Goal: Task Accomplishment & Management: Manage account settings

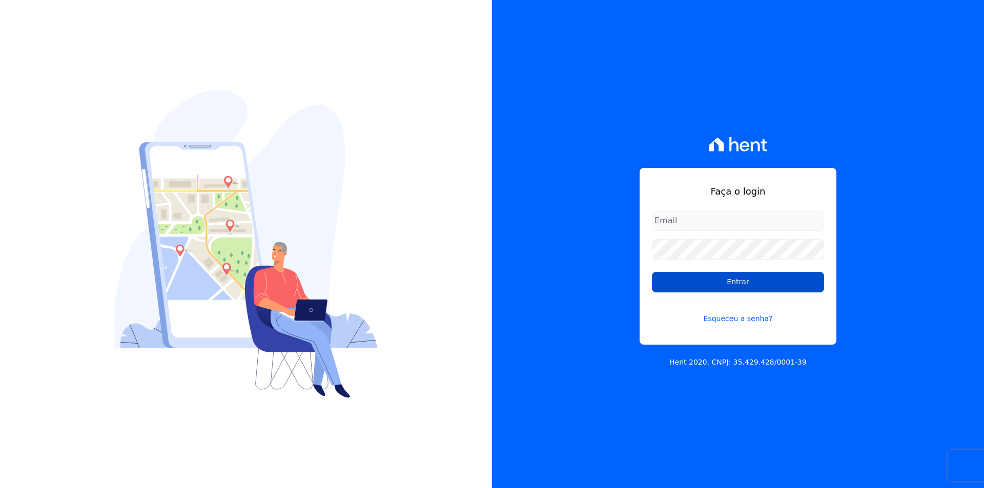
type input "mineiros@gruporei.com.br"
click at [765, 284] on input "Entrar" at bounding box center [738, 282] width 172 height 20
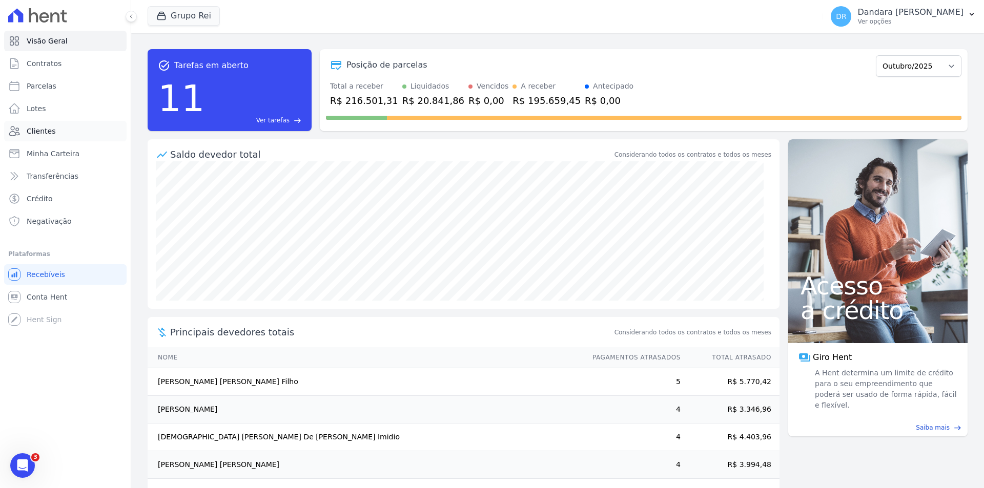
click at [44, 129] on span "Clientes" at bounding box center [41, 131] width 29 height 10
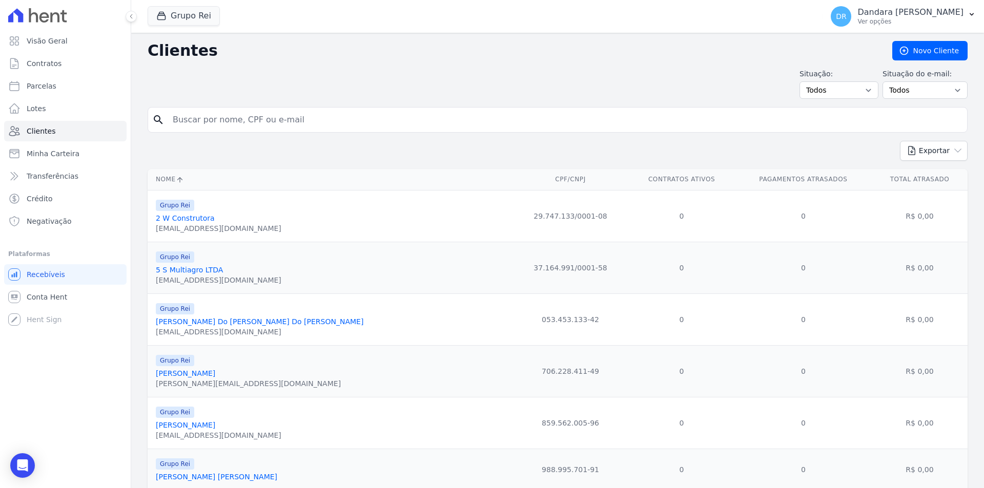
click at [212, 122] on input "search" at bounding box center [565, 120] width 796 height 20
paste input "035.196.651-07"
type input "035.196.651-07"
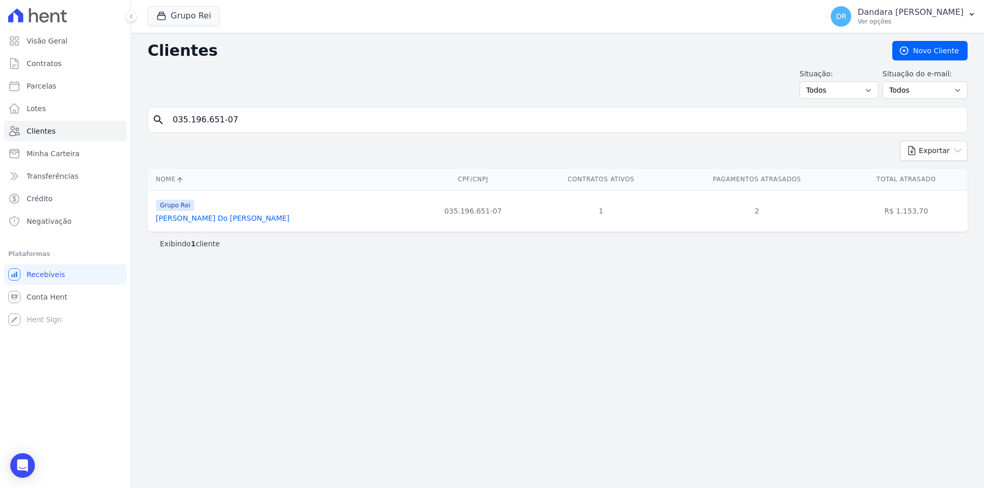
click at [229, 215] on link "[PERSON_NAME] Do [PERSON_NAME]" at bounding box center [223, 218] width 134 height 8
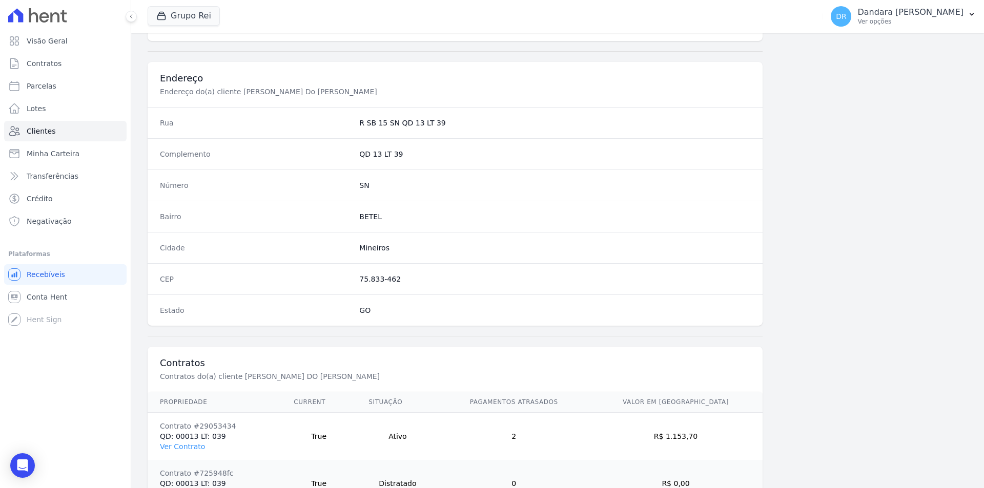
scroll to position [518, 0]
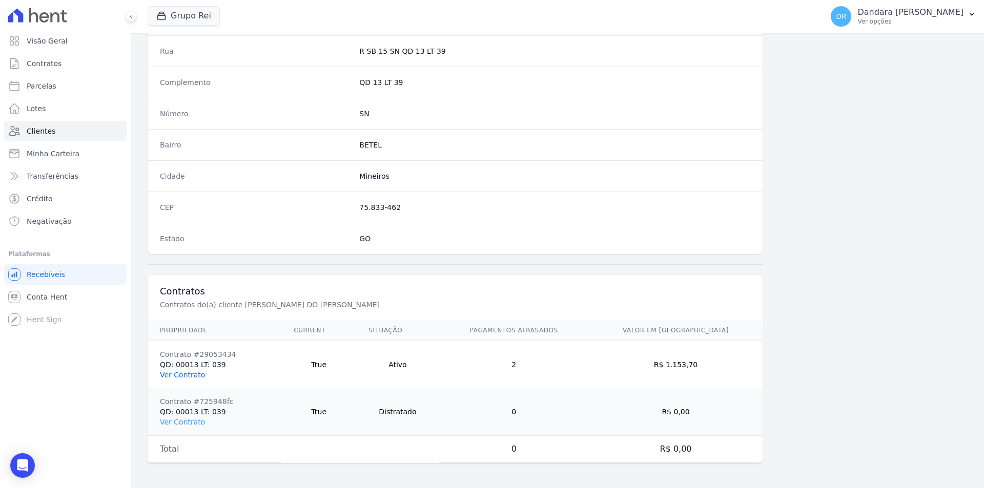
click at [190, 377] on link "Ver Contrato" at bounding box center [182, 375] width 45 height 8
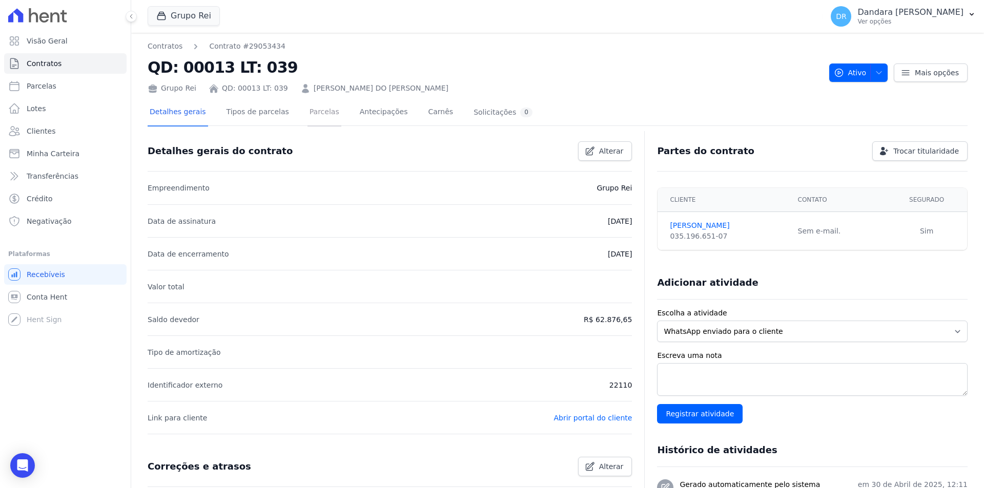
click at [307, 119] on link "Parcelas" at bounding box center [324, 112] width 34 height 27
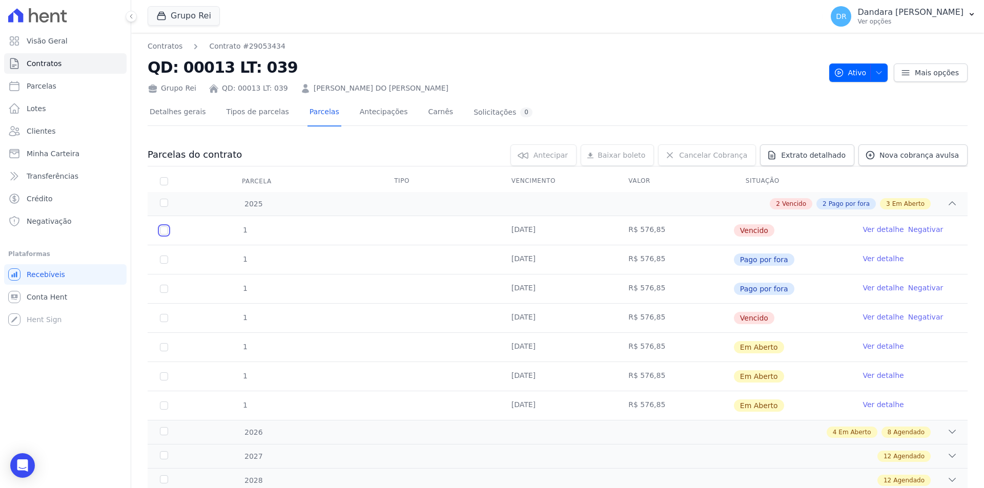
click at [161, 230] on input "checkbox" at bounding box center [164, 230] width 8 height 8
checkbox input "true"
click at [167, 318] on input "checkbox" at bounding box center [164, 318] width 8 height 8
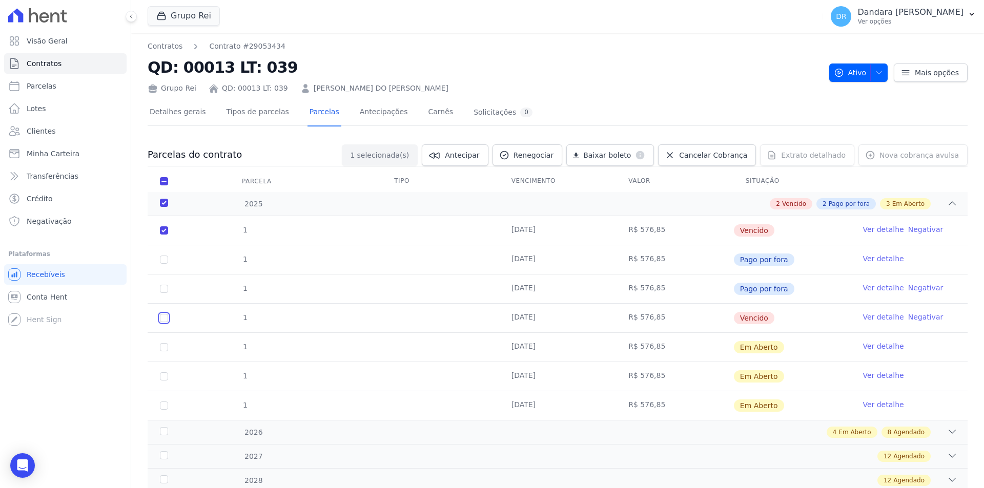
checkbox input "true"
drag, startPoint x: 160, startPoint y: 347, endPoint x: 170, endPoint y: 361, distance: 16.2
click at [162, 348] on input "checkbox" at bounding box center [164, 347] width 8 height 8
checkbox input "true"
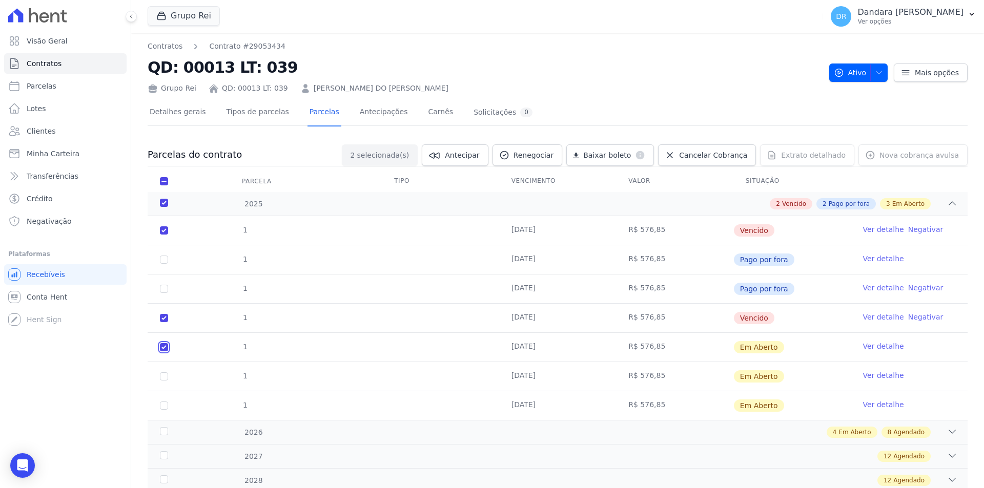
checkbox input "true"
drag, startPoint x: 164, startPoint y: 376, endPoint x: 164, endPoint y: 381, distance: 5.6
click at [164, 377] on input "checkbox" at bounding box center [164, 377] width 8 height 8
checkbox input "true"
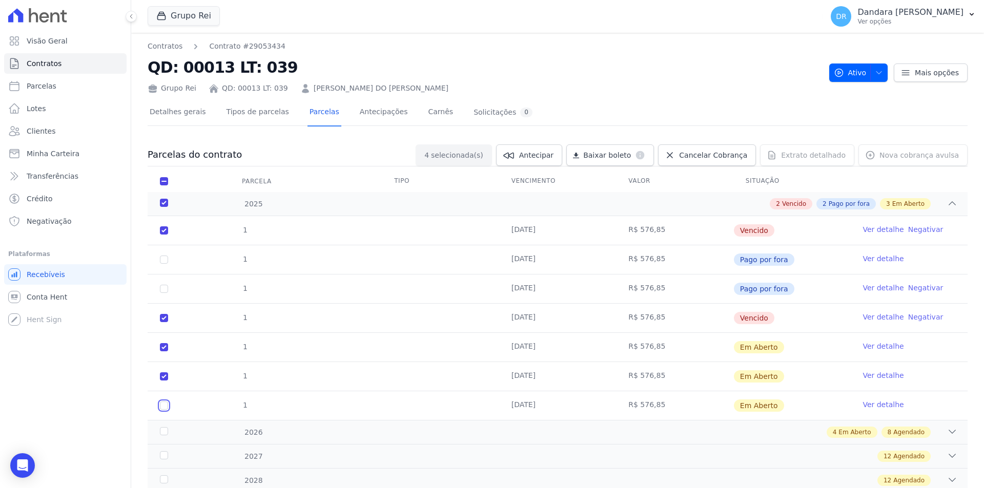
click at [163, 405] on input "checkbox" at bounding box center [164, 406] width 8 height 8
checkbox input "true"
click at [631, 152] on span "Baixar boleto" at bounding box center [607, 155] width 48 height 10
click at [746, 157] on span "Cancelar Cobrança" at bounding box center [713, 155] width 68 height 10
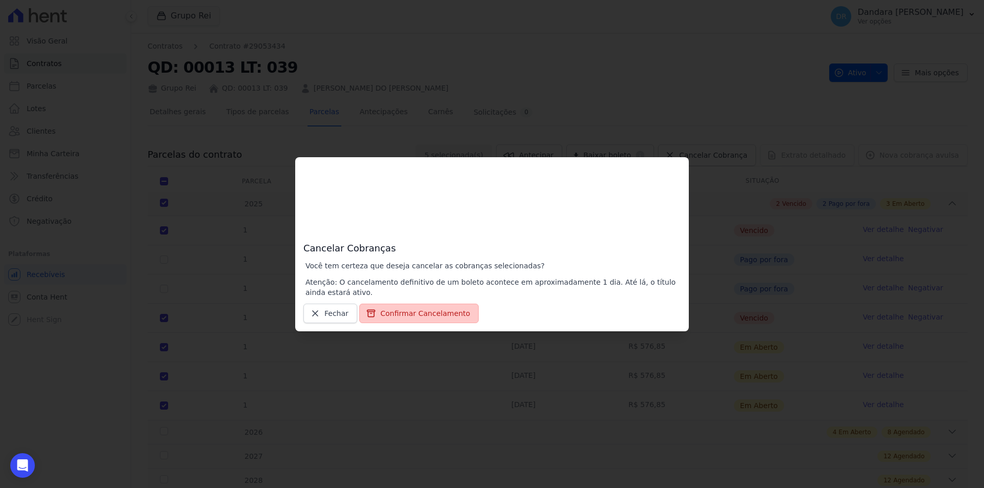
click at [413, 312] on button "Confirmar Cancelamento" at bounding box center [418, 313] width 119 height 19
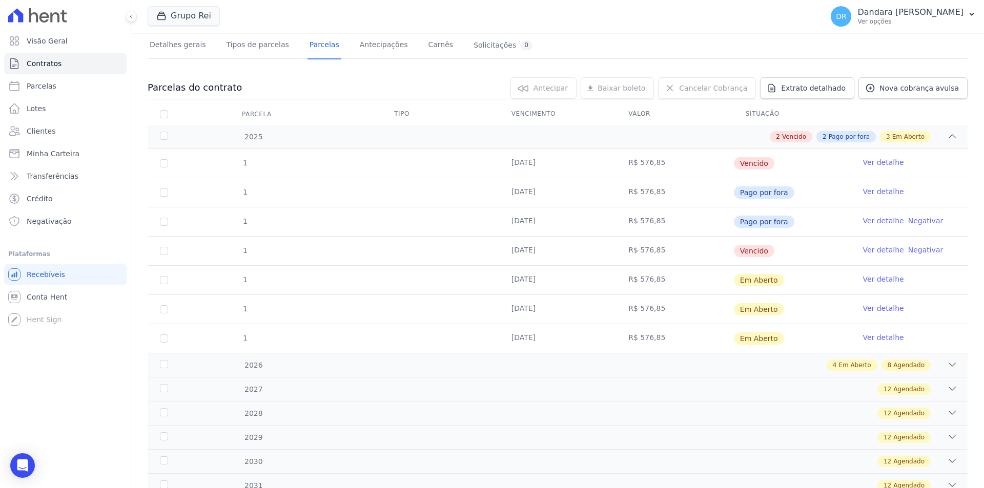
scroll to position [102, 0]
click at [169, 362] on div "2026" at bounding box center [195, 365] width 74 height 11
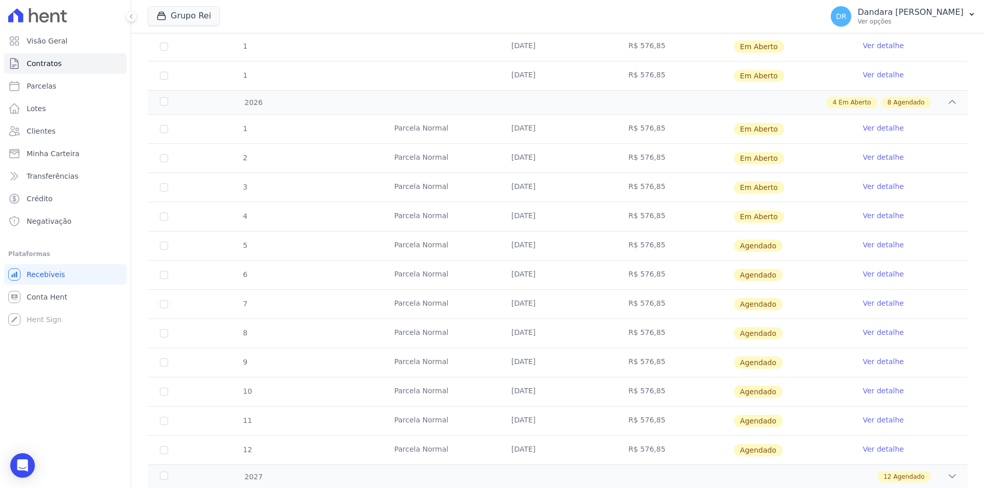
scroll to position [410, 0]
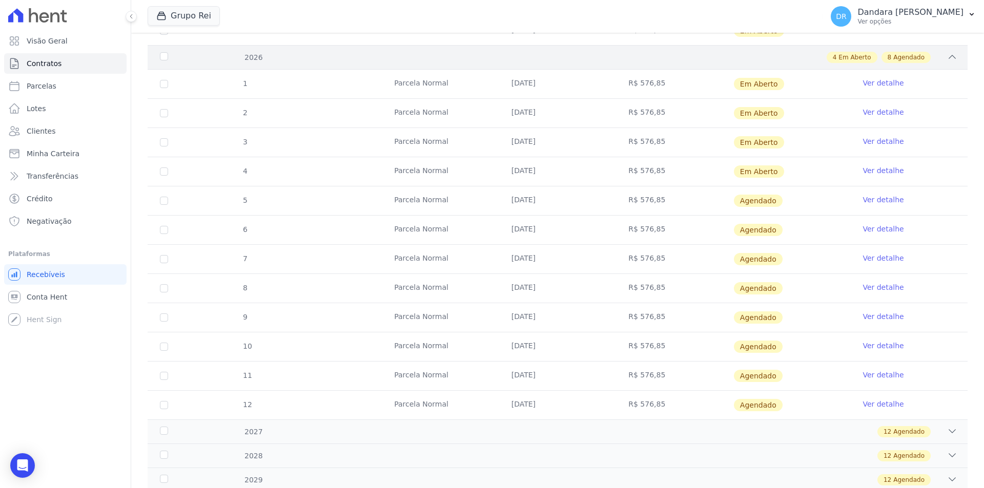
click at [163, 54] on div "2026" at bounding box center [195, 57] width 74 height 11
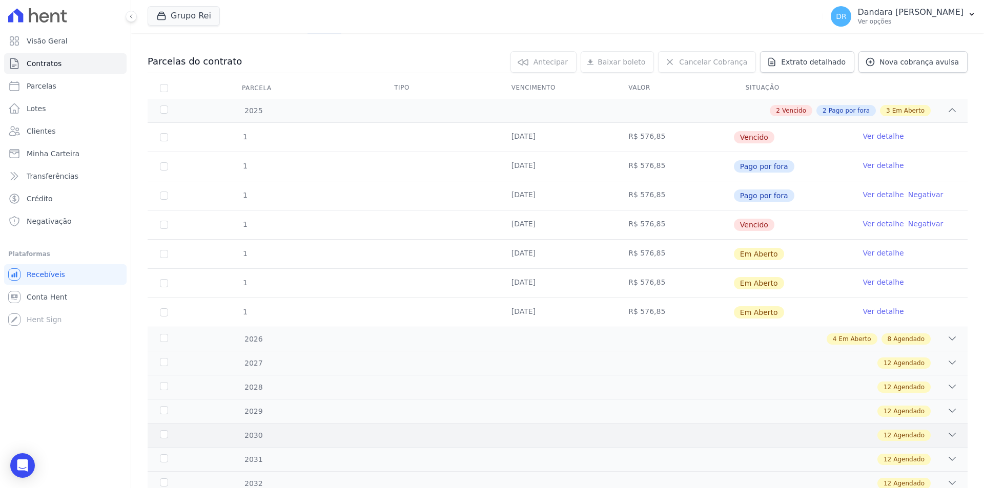
scroll to position [203, 0]
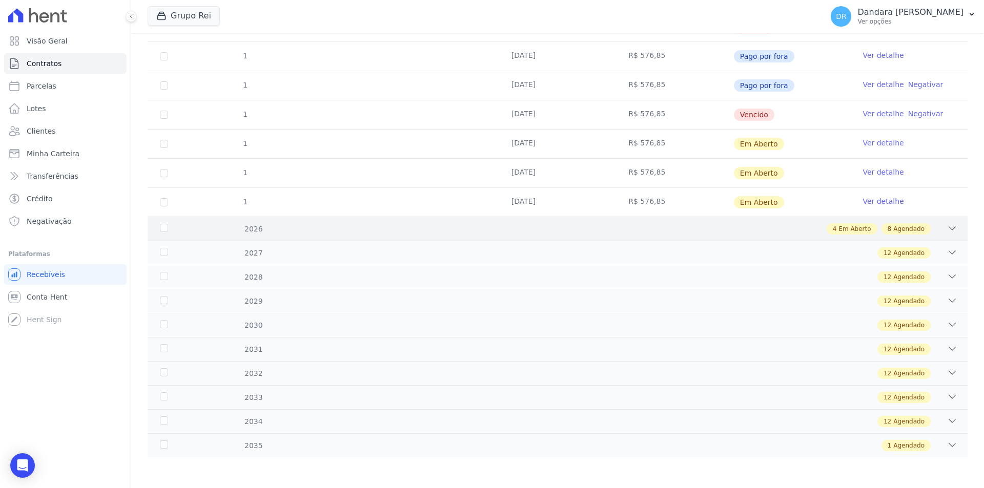
click at [264, 231] on div "4 Em Aberto 8 Agendado" at bounding box center [597, 228] width 719 height 11
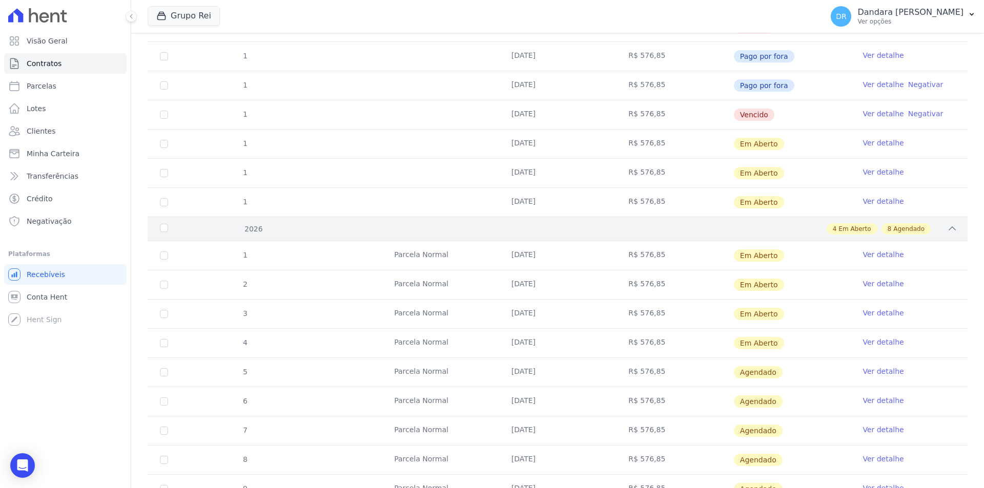
click at [162, 231] on div "2026" at bounding box center [195, 229] width 74 height 11
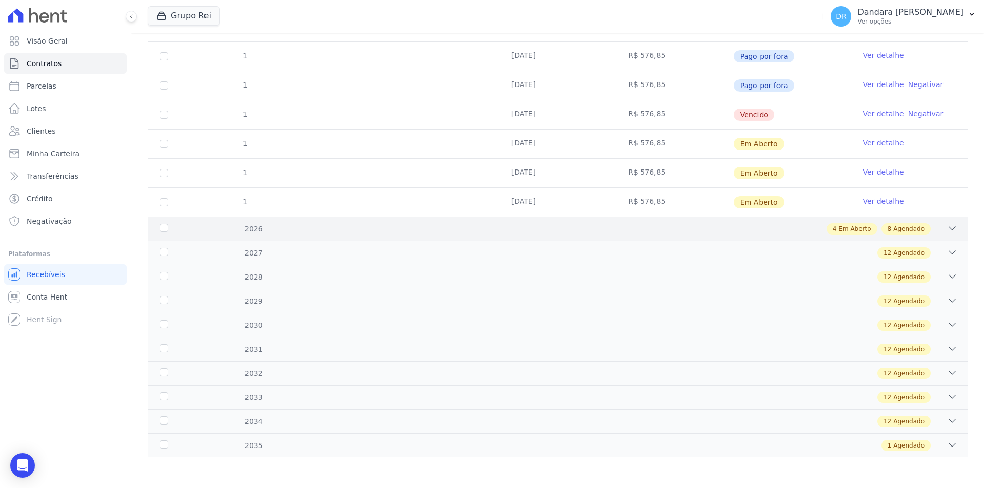
click at [162, 231] on div "2026" at bounding box center [195, 229] width 74 height 11
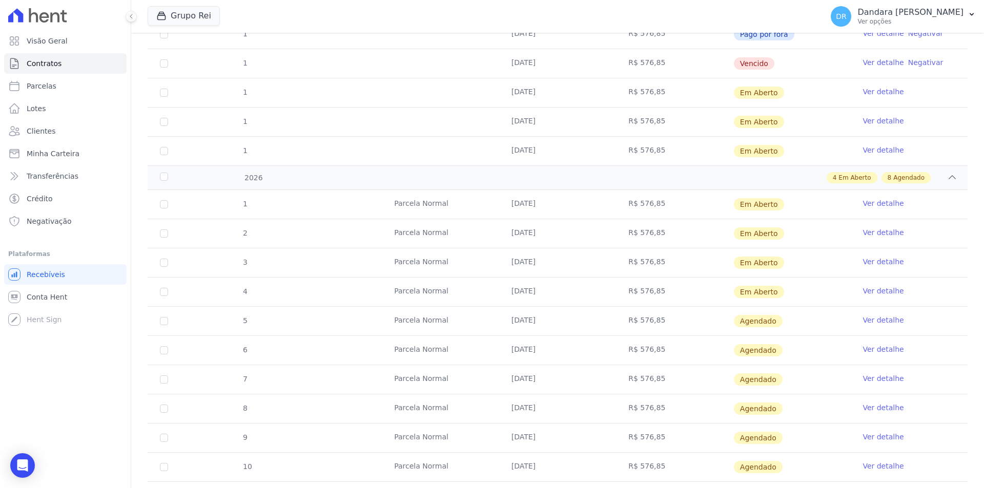
scroll to position [306, 0]
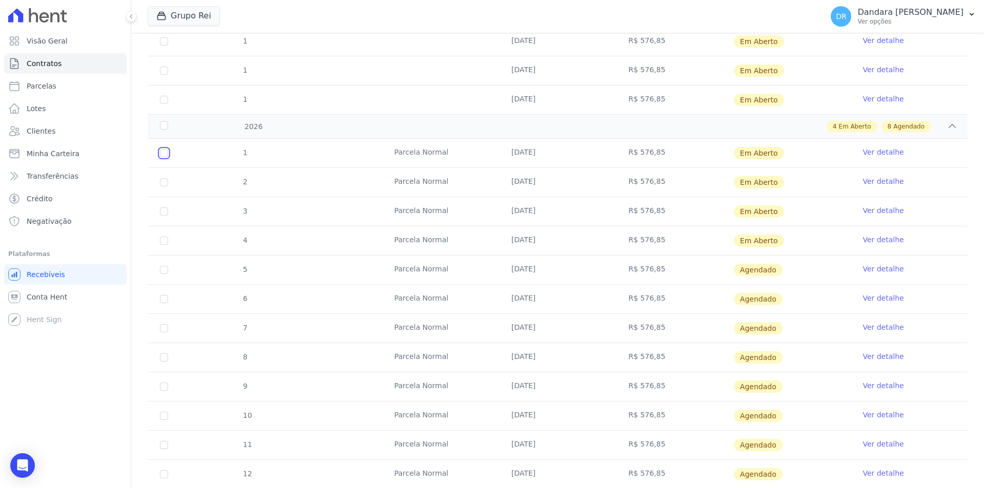
click at [163, 153] on input "checkbox" at bounding box center [164, 153] width 8 height 8
checkbox input "true"
drag, startPoint x: 161, startPoint y: 180, endPoint x: 169, endPoint y: 209, distance: 29.8
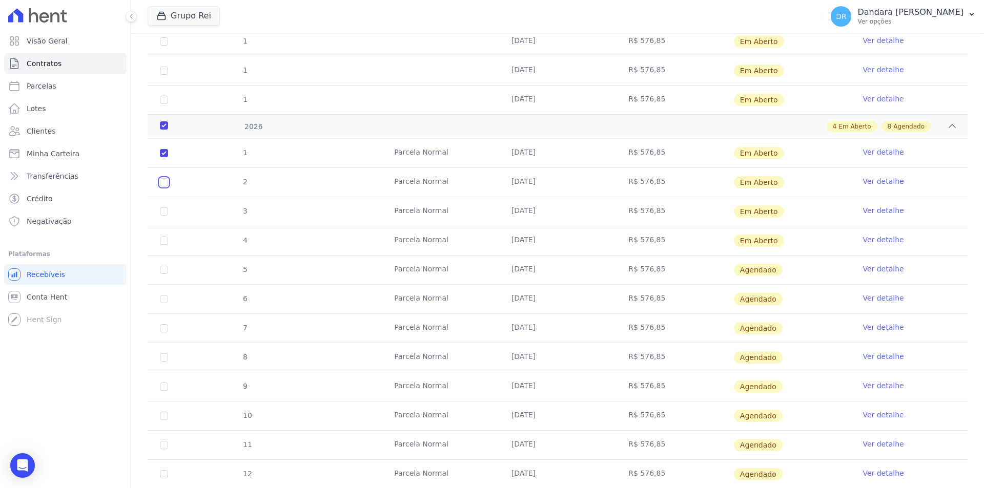
click at [161, 181] on input "checkbox" at bounding box center [164, 182] width 8 height 8
checkbox input "true"
drag, startPoint x: 164, startPoint y: 214, endPoint x: 166, endPoint y: 239, distance: 25.6
click at [164, 222] on td "3" at bounding box center [164, 211] width 33 height 29
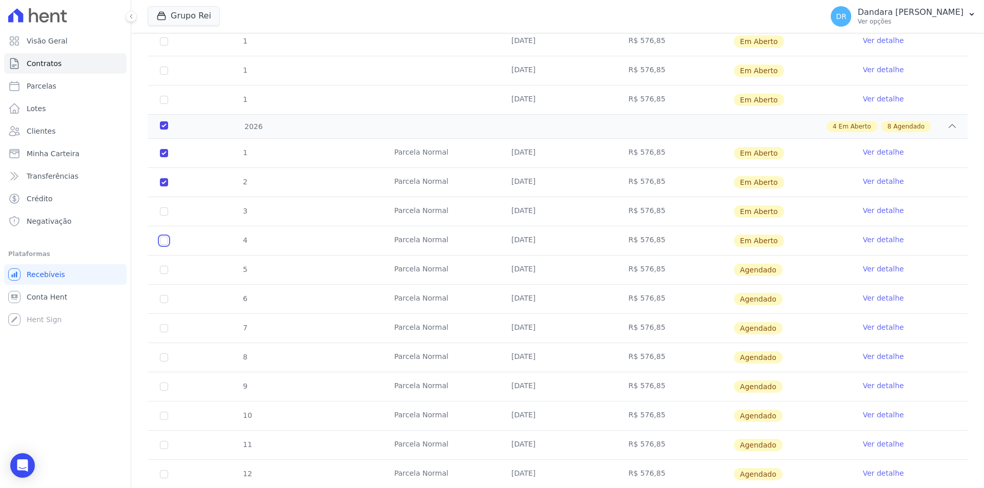
click at [166, 242] on input "checkbox" at bounding box center [164, 241] width 8 height 8
checkbox input "true"
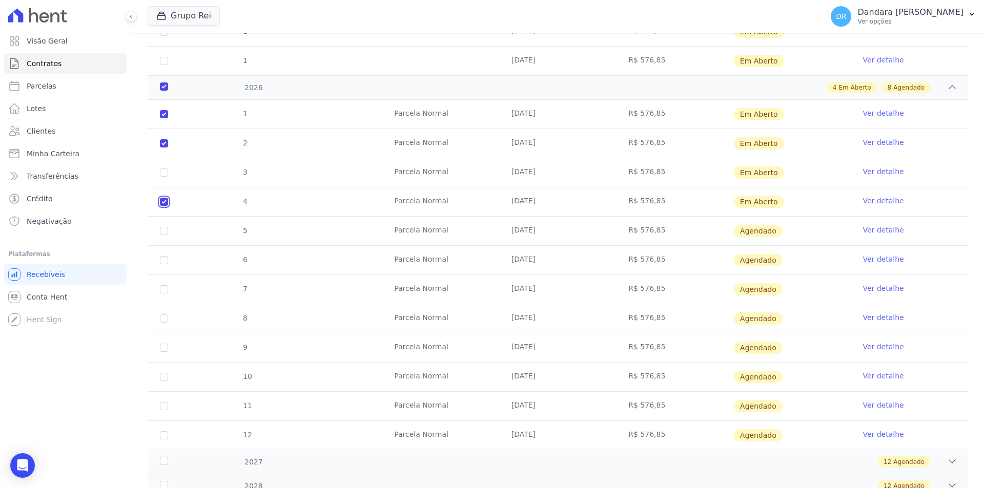
scroll to position [408, 0]
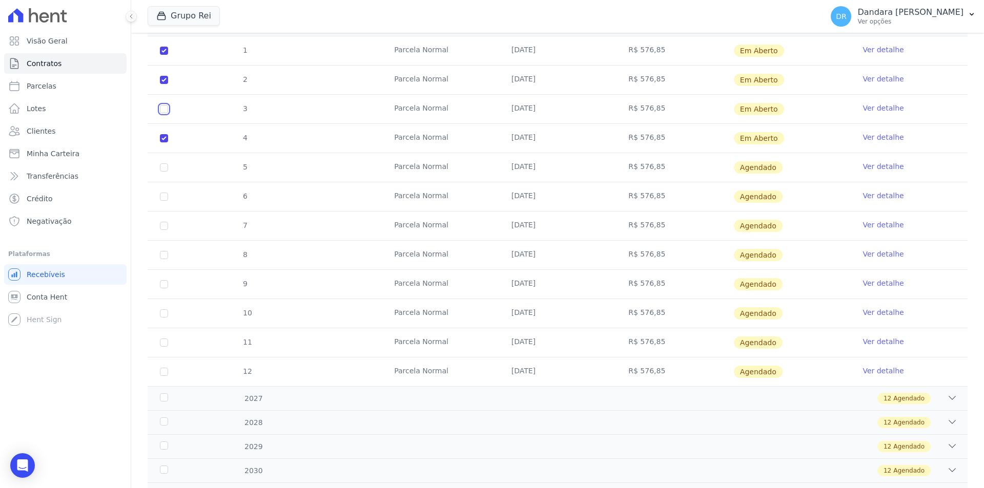
click at [161, 111] on input "checkbox" at bounding box center [164, 109] width 8 height 8
checkbox input "true"
click at [163, 171] on input "checkbox" at bounding box center [164, 167] width 8 height 8
checkbox input "true"
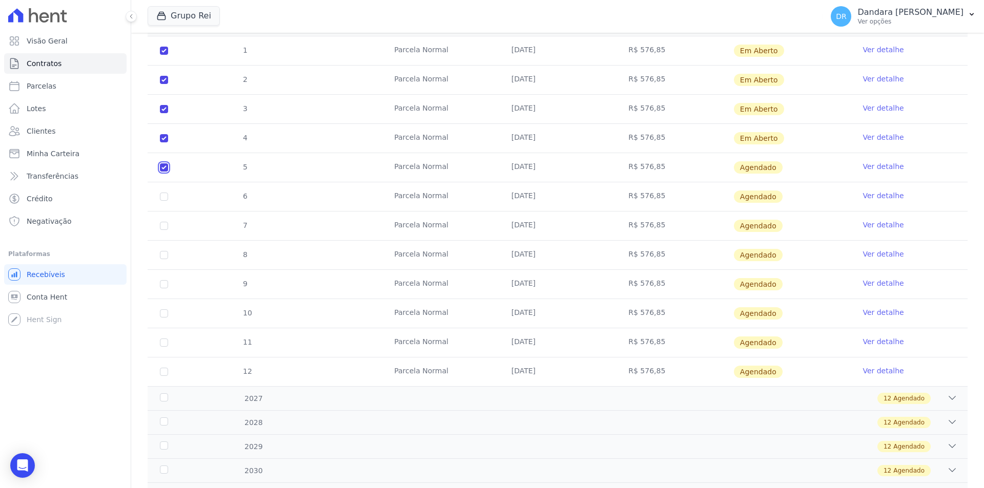
checkbox input "true"
click at [160, 196] on input "checkbox" at bounding box center [164, 197] width 8 height 8
checkbox input "true"
click at [166, 225] on input "checkbox" at bounding box center [164, 226] width 8 height 8
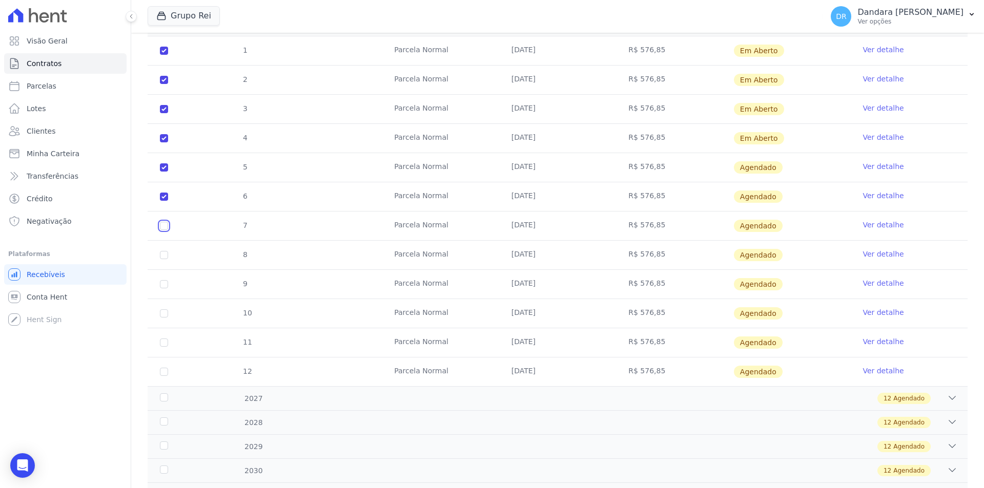
checkbox input "true"
click at [164, 254] on input "checkbox" at bounding box center [164, 255] width 8 height 8
checkbox input "true"
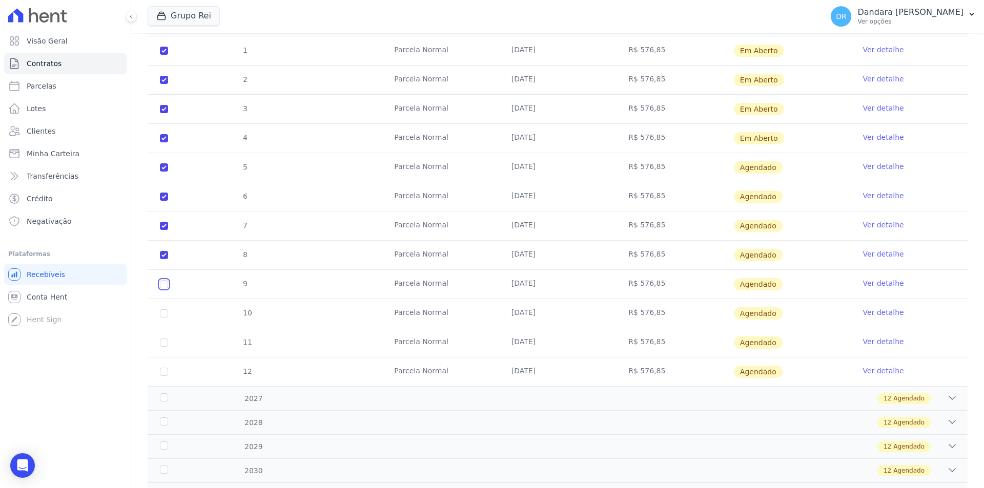
click at [163, 288] on input "checkbox" at bounding box center [164, 284] width 8 height 8
checkbox input "true"
drag, startPoint x: 166, startPoint y: 313, endPoint x: 164, endPoint y: 324, distance: 11.9
click at [166, 314] on input "checkbox" at bounding box center [164, 313] width 8 height 8
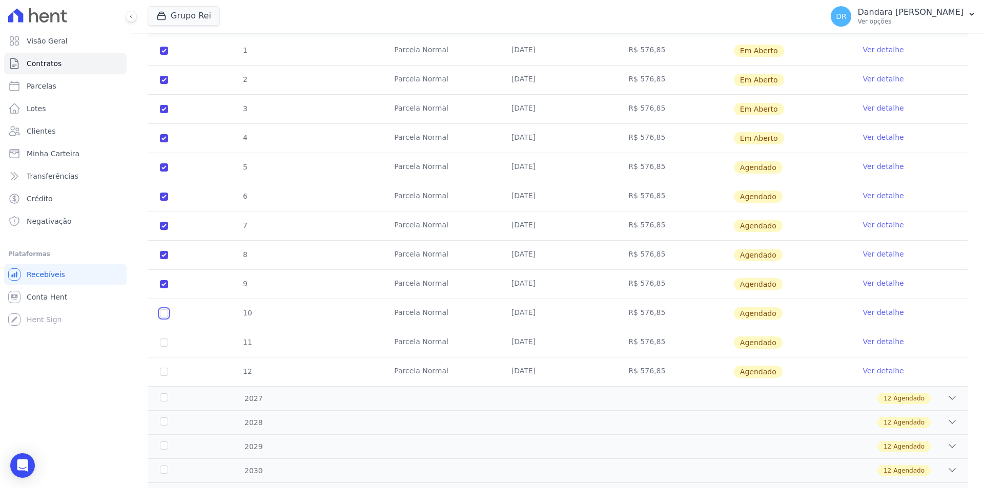
checkbox input "true"
drag, startPoint x: 164, startPoint y: 346, endPoint x: 163, endPoint y: 364, distance: 17.5
click at [164, 348] on td "11" at bounding box center [164, 342] width 33 height 29
click at [162, 373] on input "checkbox" at bounding box center [164, 372] width 8 height 8
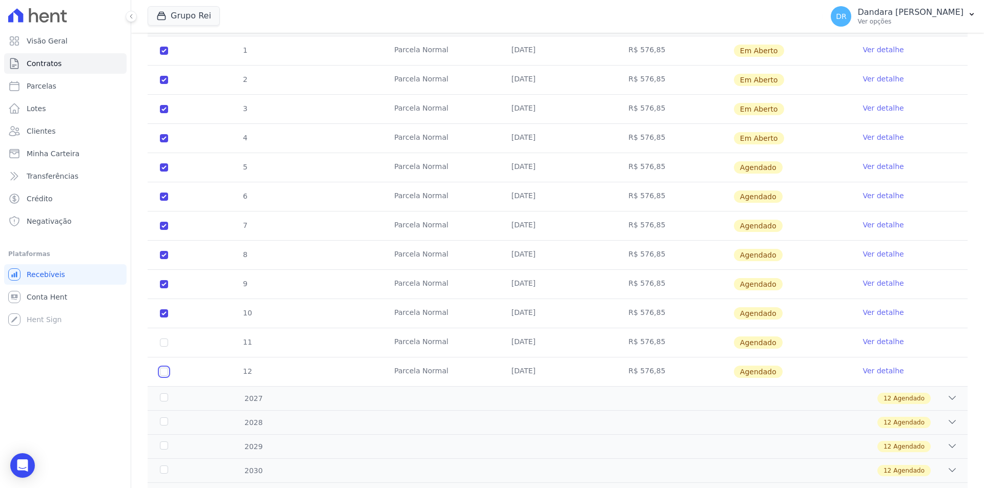
checkbox input "true"
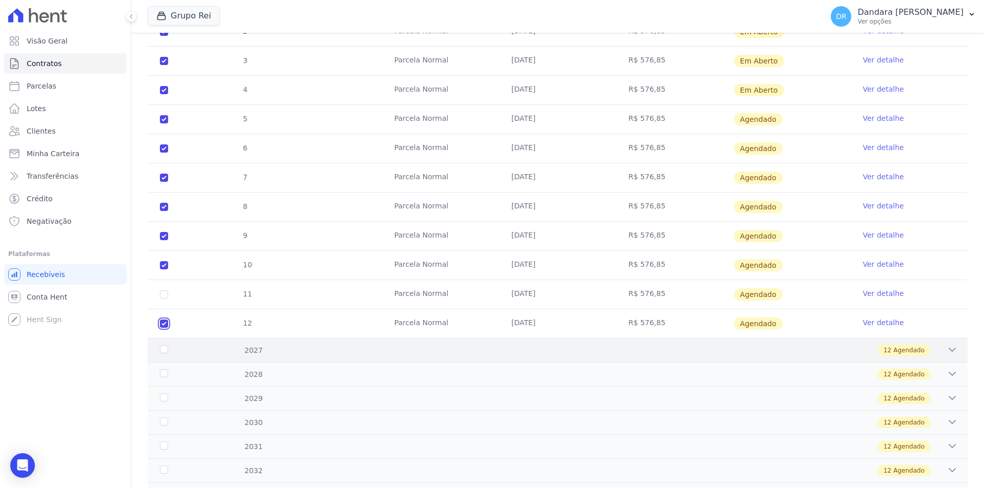
scroll to position [554, 0]
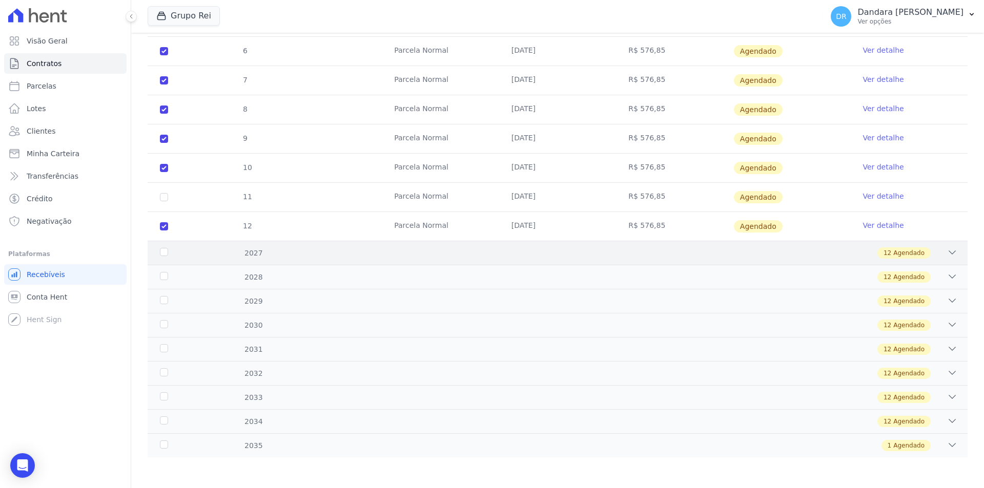
click at [947, 254] on icon at bounding box center [952, 252] width 10 height 10
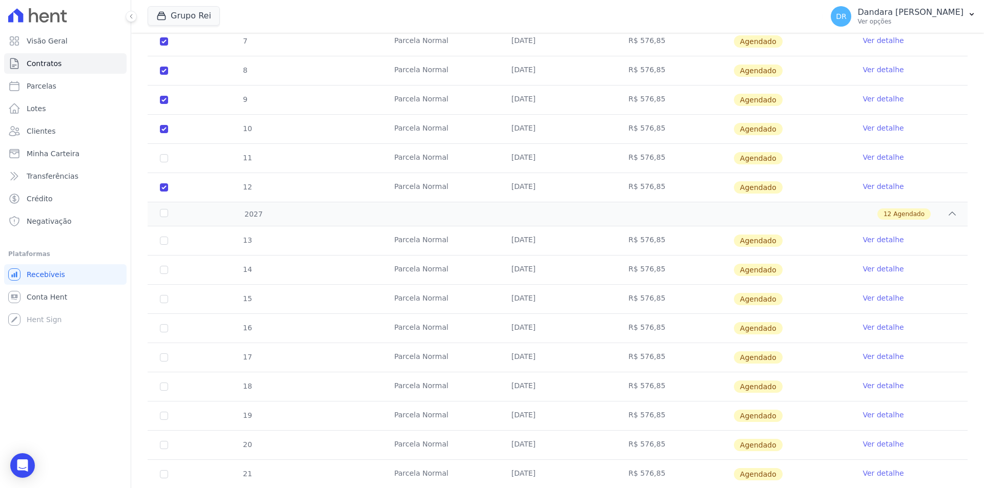
scroll to position [656, 0]
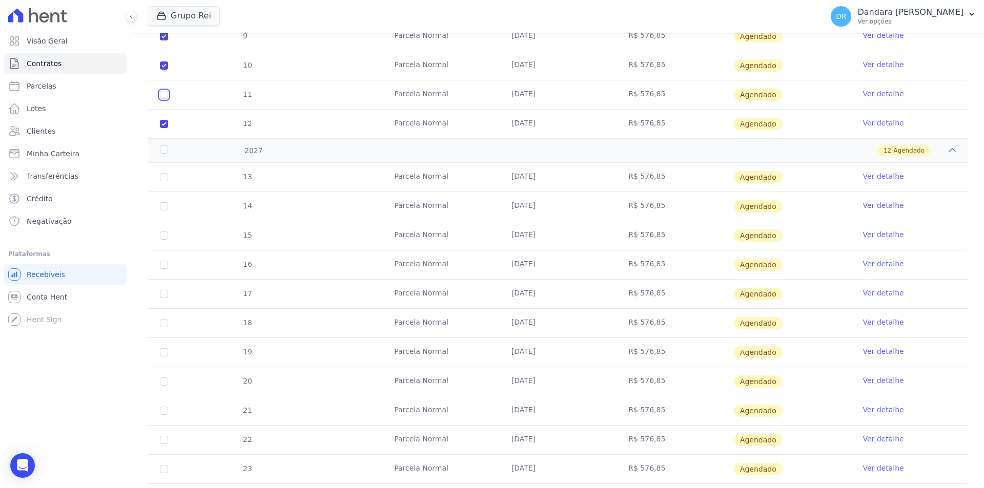
click at [165, 96] on input "checkbox" at bounding box center [164, 95] width 8 height 8
checkbox input "true"
click at [163, 178] on input "checkbox" at bounding box center [164, 177] width 8 height 8
checkbox input "true"
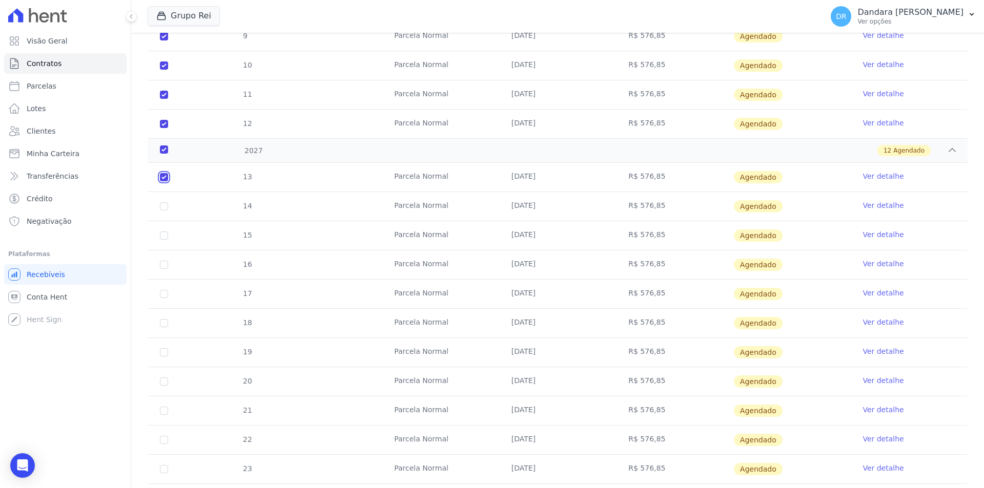
checkbox input "true"
click at [164, 213] on td "14" at bounding box center [164, 206] width 33 height 29
drag, startPoint x: 165, startPoint y: 208, endPoint x: 165, endPoint y: 247, distance: 39.5
click at [165, 211] on td "14" at bounding box center [164, 206] width 33 height 29
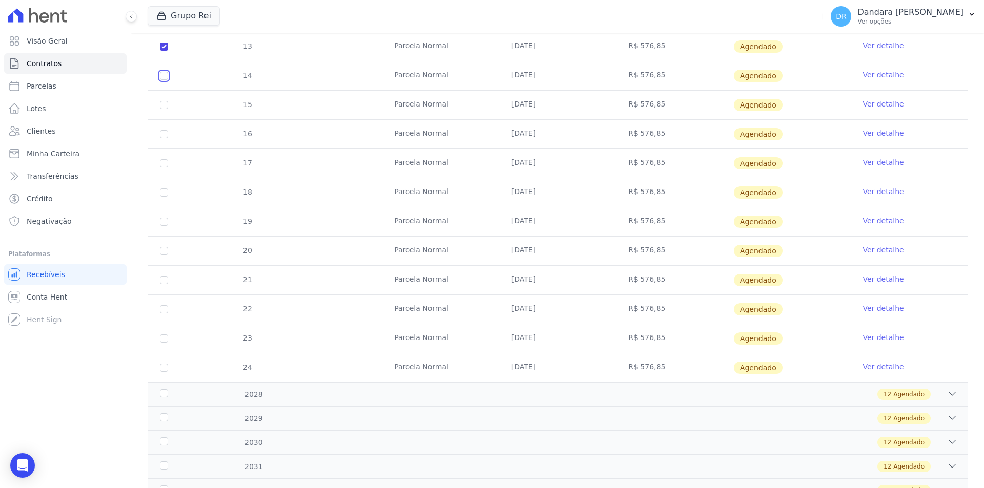
scroll to position [769, 0]
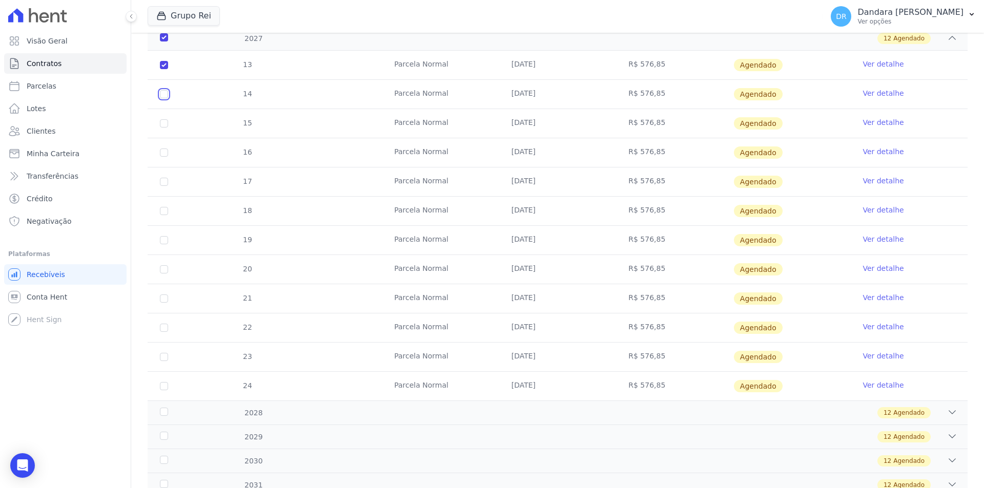
drag, startPoint x: 167, startPoint y: 95, endPoint x: 167, endPoint y: 115, distance: 20.0
click at [167, 97] on input "checkbox" at bounding box center [164, 94] width 8 height 8
checkbox input "true"
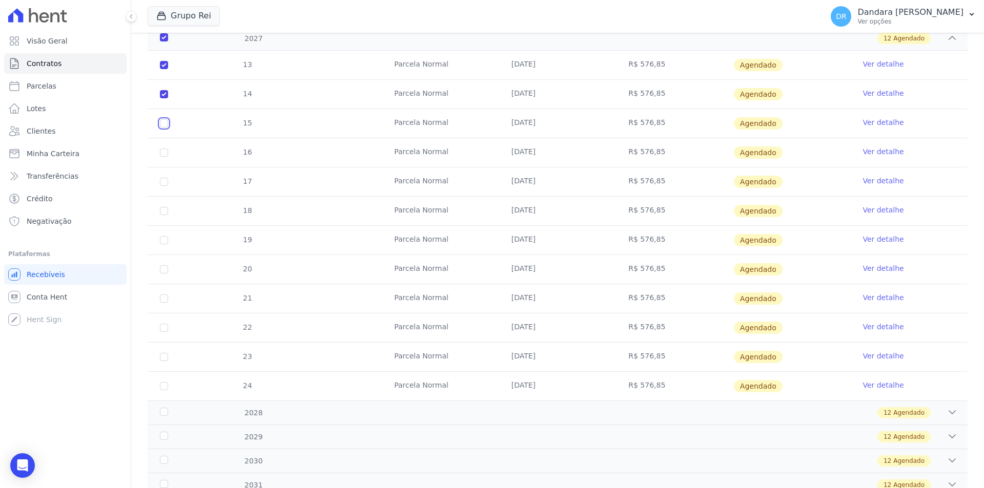
click at [167, 126] on input "checkbox" at bounding box center [164, 123] width 8 height 8
checkbox input "true"
click at [165, 152] on input "checkbox" at bounding box center [164, 153] width 8 height 8
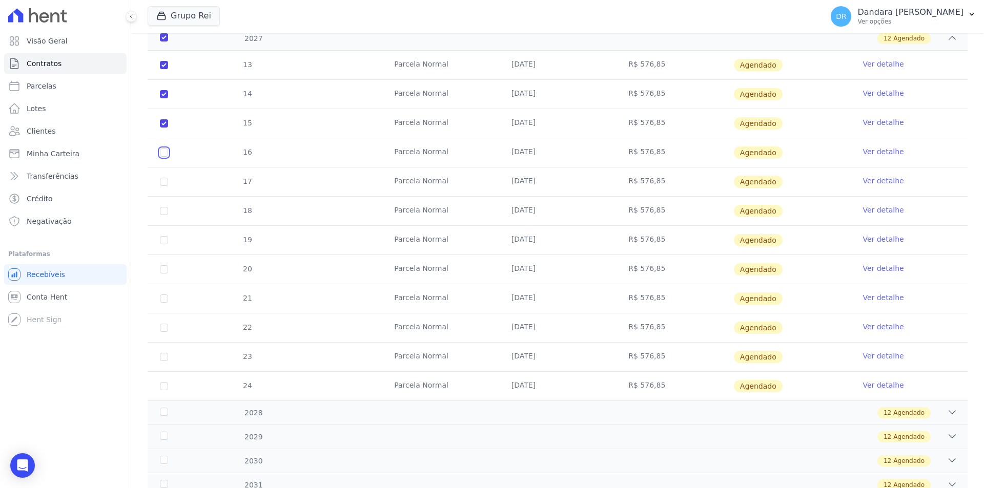
checkbox input "true"
click at [163, 180] on input "checkbox" at bounding box center [164, 182] width 8 height 8
checkbox input "true"
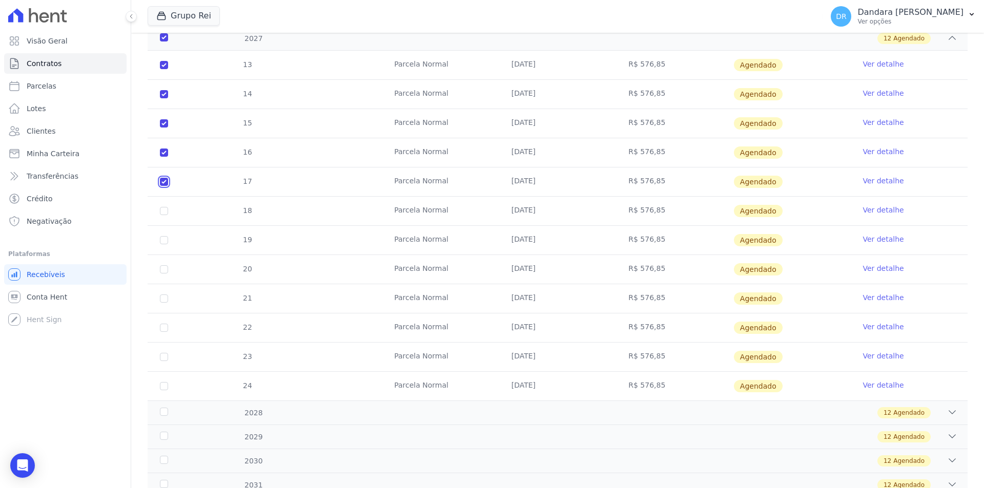
checkbox input "true"
click at [164, 209] on input "checkbox" at bounding box center [164, 211] width 8 height 8
checkbox input "true"
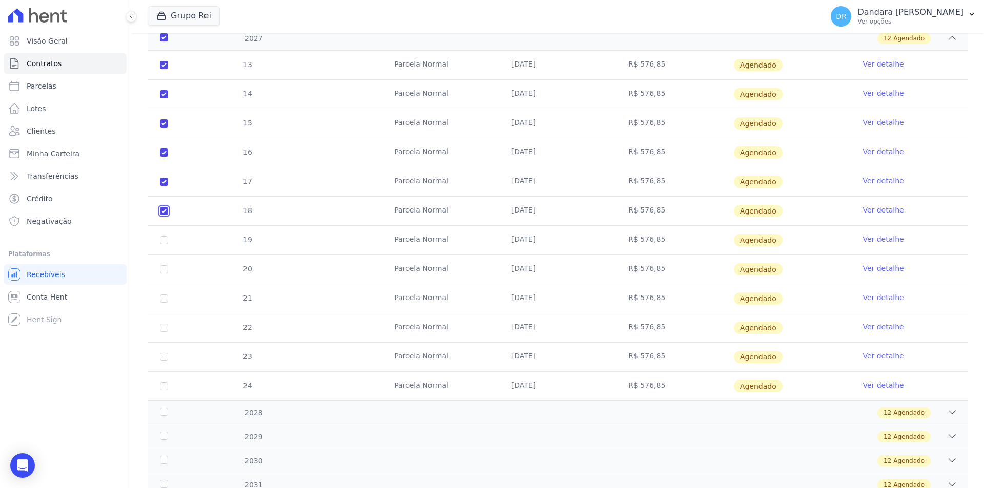
checkbox input "true"
click at [164, 238] on input "checkbox" at bounding box center [164, 240] width 8 height 8
checkbox input "true"
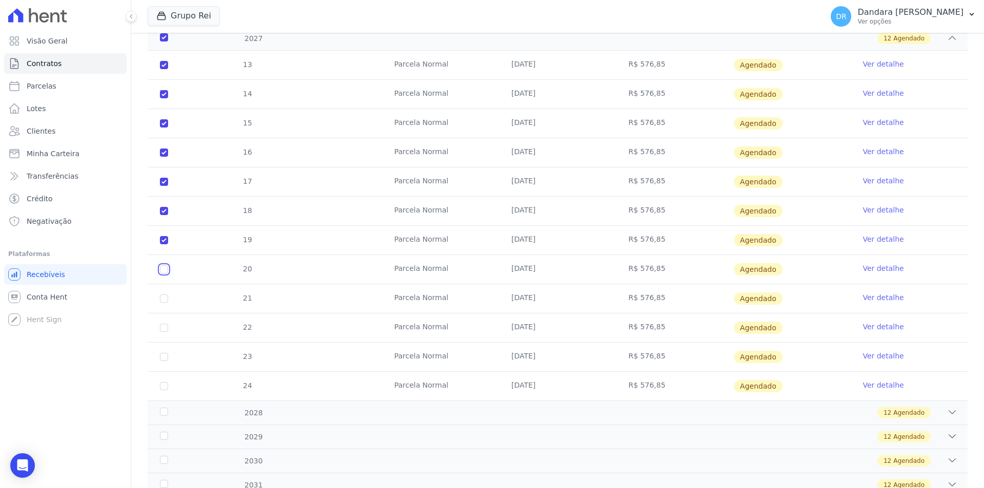
drag, startPoint x: 164, startPoint y: 271, endPoint x: 165, endPoint y: 276, distance: 5.1
click at [164, 272] on input "checkbox" at bounding box center [164, 269] width 8 height 8
checkbox input "true"
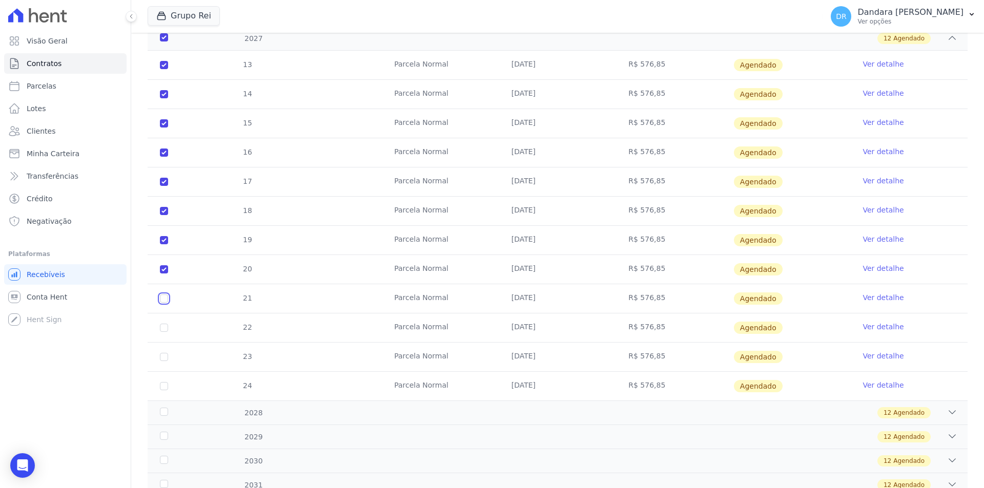
click at [162, 299] on input "checkbox" at bounding box center [164, 299] width 8 height 8
checkbox input "true"
drag, startPoint x: 164, startPoint y: 327, endPoint x: 166, endPoint y: 356, distance: 28.2
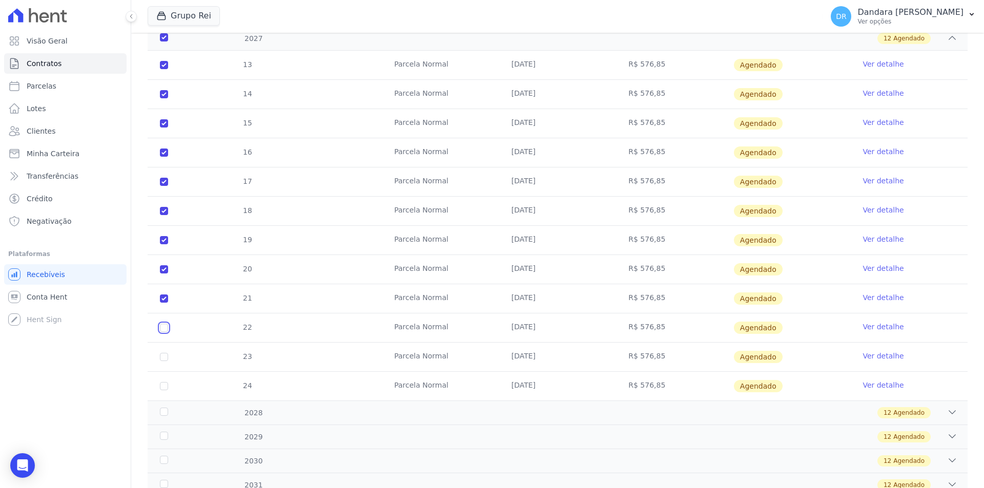
click at [164, 330] on input "checkbox" at bounding box center [164, 328] width 8 height 8
checkbox input "true"
drag, startPoint x: 166, startPoint y: 356, endPoint x: 166, endPoint y: 373, distance: 16.9
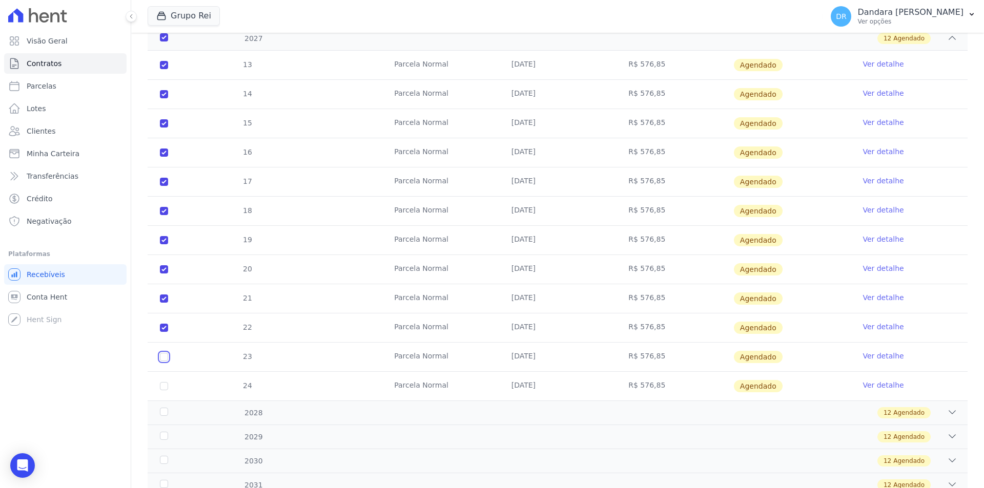
click at [166, 357] on input "checkbox" at bounding box center [164, 357] width 8 height 8
checkbox input "true"
drag, startPoint x: 166, startPoint y: 386, endPoint x: 171, endPoint y: 377, distance: 11.0
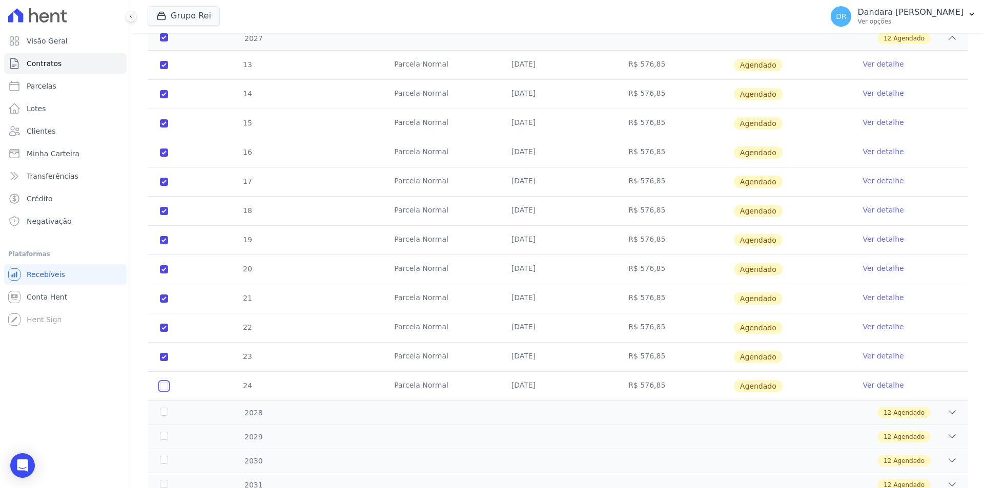
click at [166, 384] on input "checkbox" at bounding box center [164, 386] width 8 height 8
checkbox input "true"
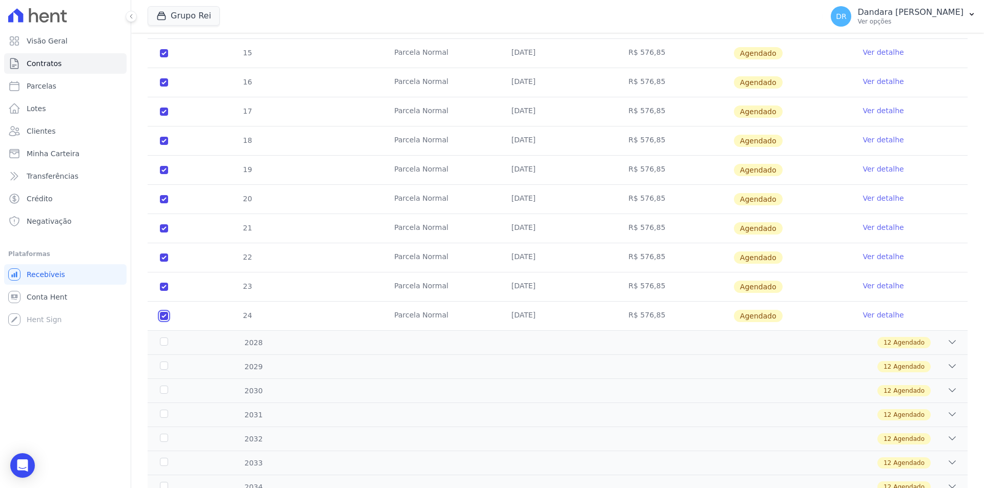
scroll to position [904, 0]
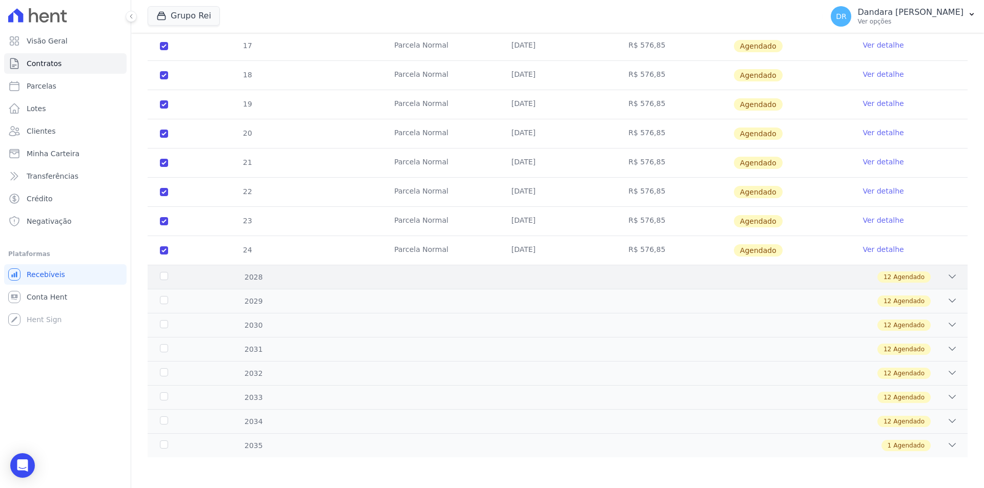
click at [947, 279] on icon at bounding box center [952, 277] width 10 height 10
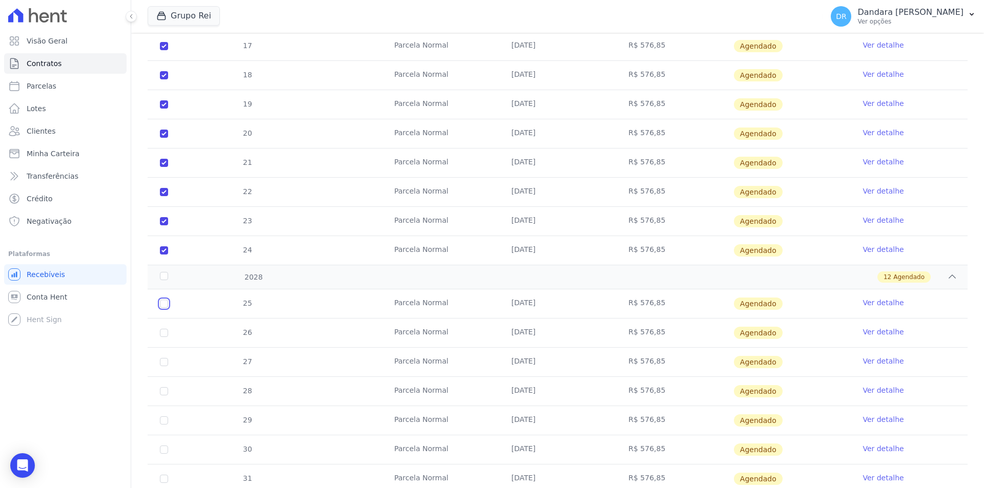
click at [162, 306] on input "checkbox" at bounding box center [164, 304] width 8 height 8
checkbox input "true"
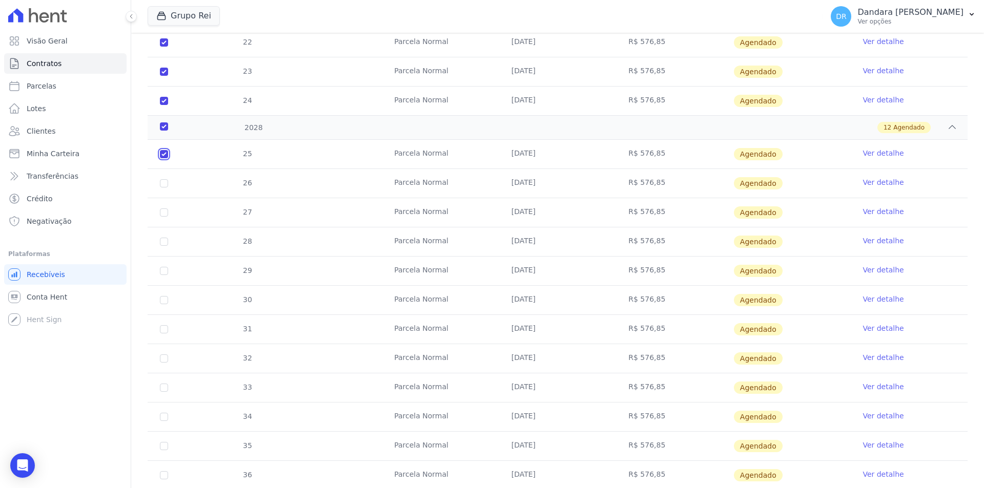
scroll to position [1058, 0]
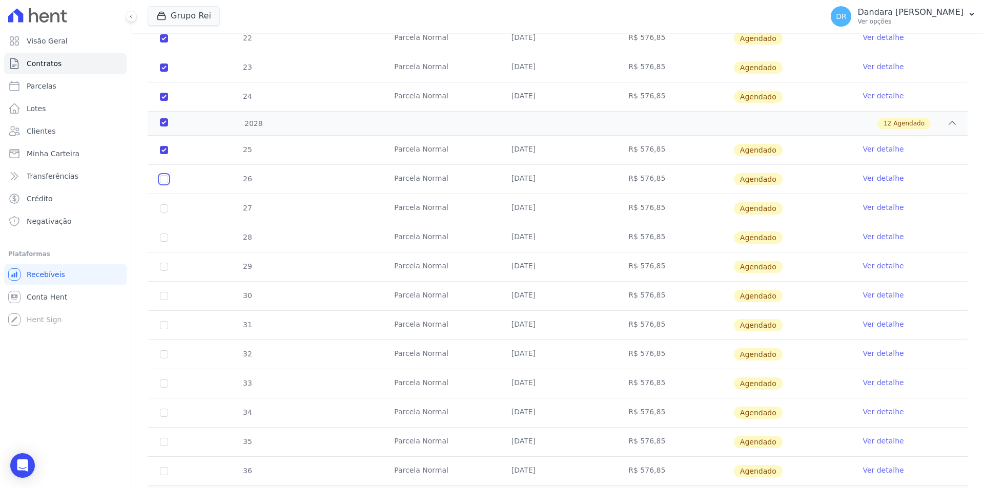
click at [163, 183] on input "checkbox" at bounding box center [164, 179] width 8 height 8
checkbox input "true"
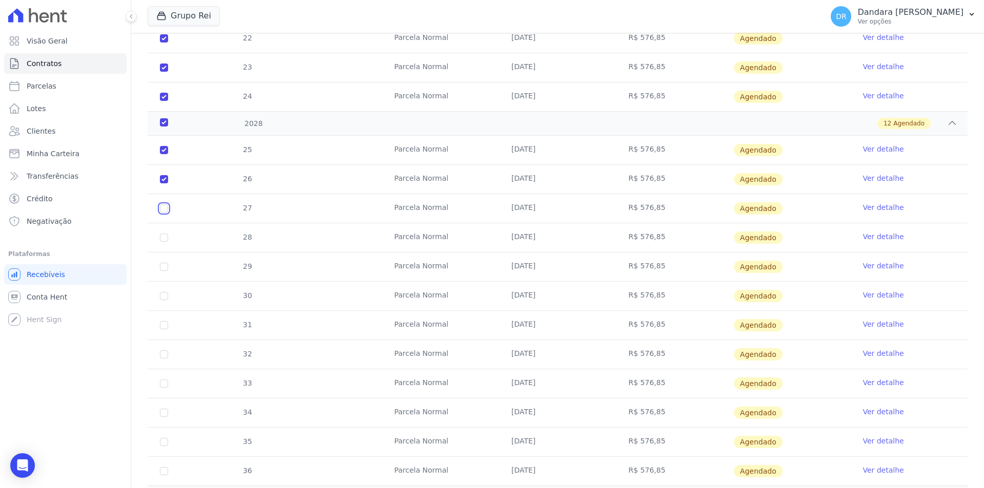
drag, startPoint x: 162, startPoint y: 206, endPoint x: 163, endPoint y: 238, distance: 31.8
click at [162, 209] on input "checkbox" at bounding box center [164, 208] width 8 height 8
checkbox input "true"
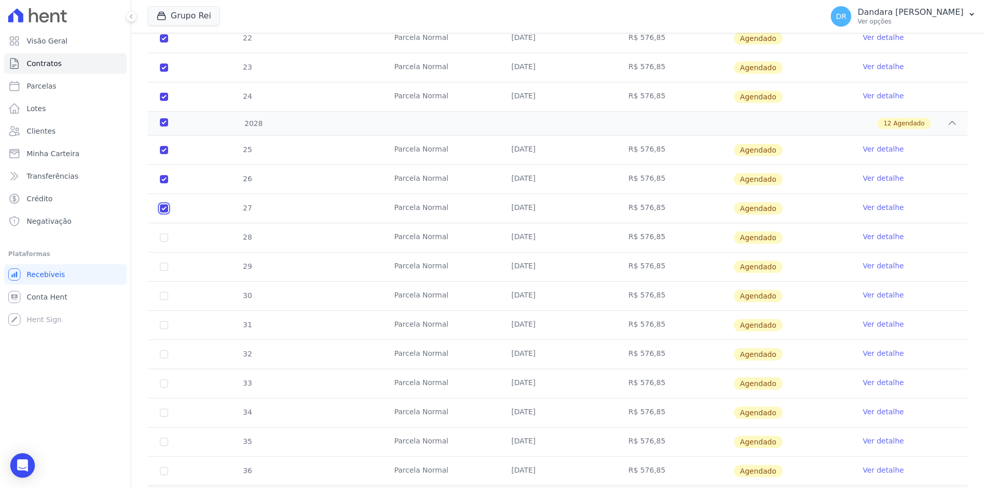
checkbox input "true"
click at [163, 240] on input "checkbox" at bounding box center [164, 238] width 8 height 8
checkbox input "true"
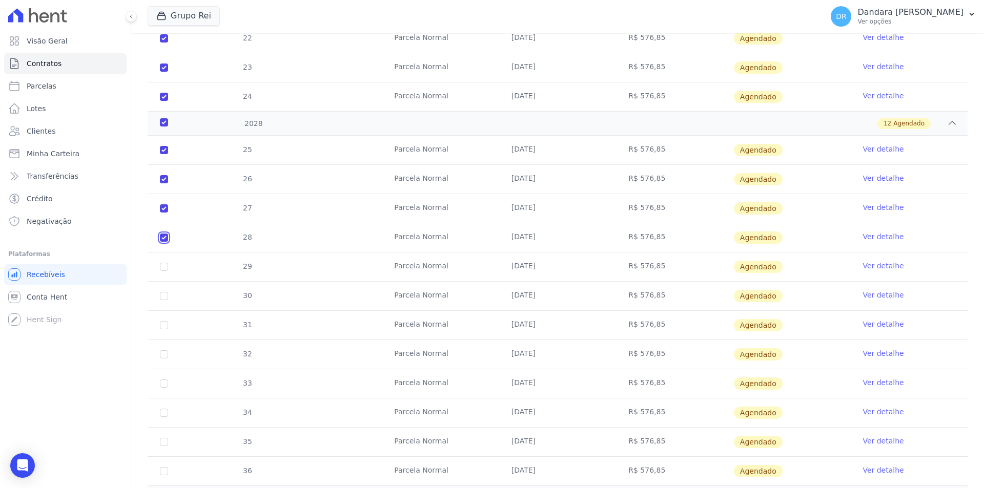
checkbox input "true"
click at [166, 266] on input "checkbox" at bounding box center [164, 267] width 8 height 8
checkbox input "true"
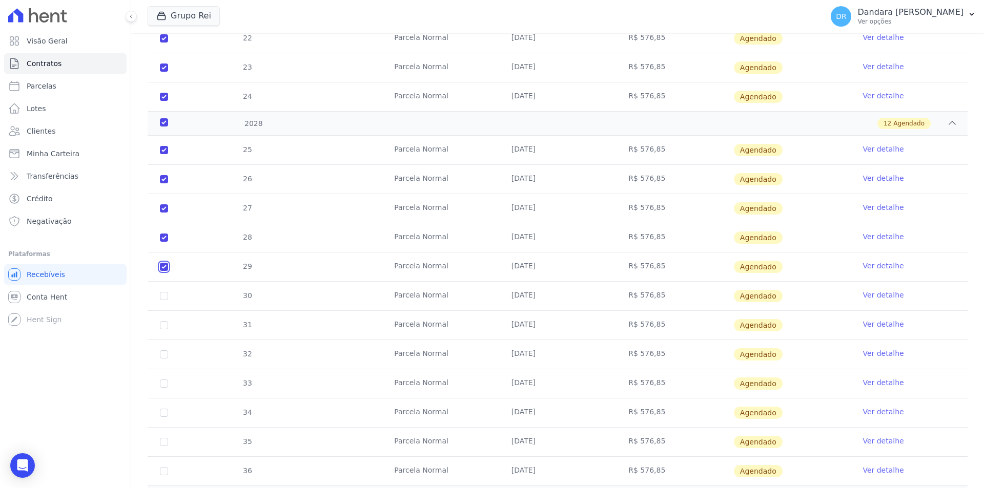
checkbox input "true"
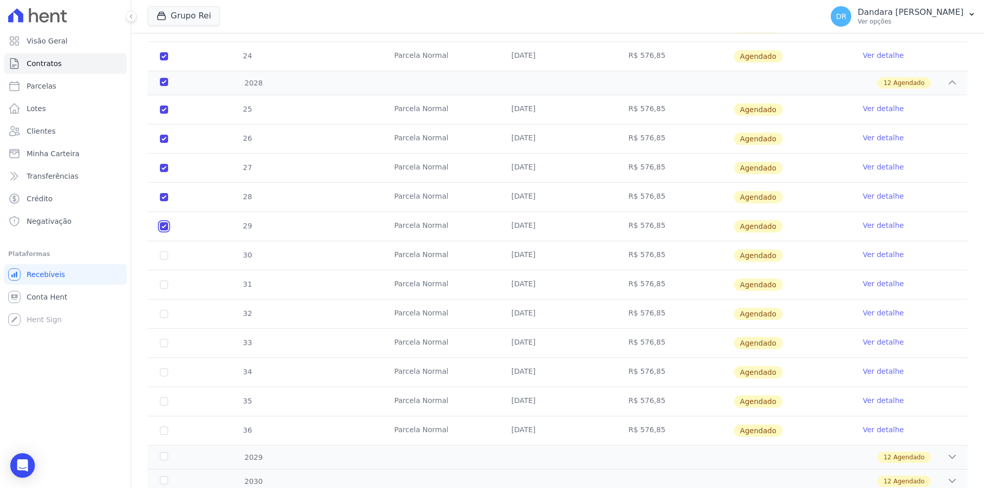
scroll to position [1161, 0]
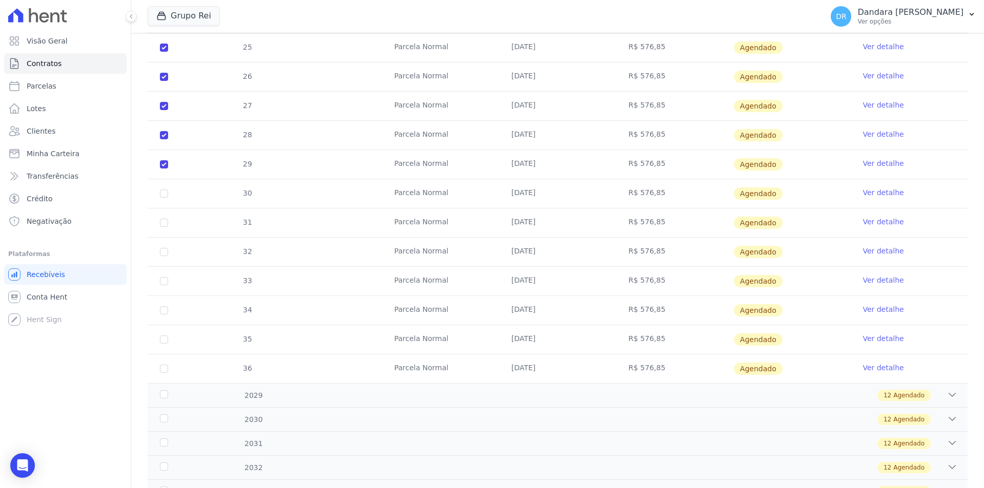
click at [164, 198] on td "30" at bounding box center [164, 193] width 33 height 29
click at [162, 194] on input "checkbox" at bounding box center [164, 194] width 8 height 8
checkbox input "true"
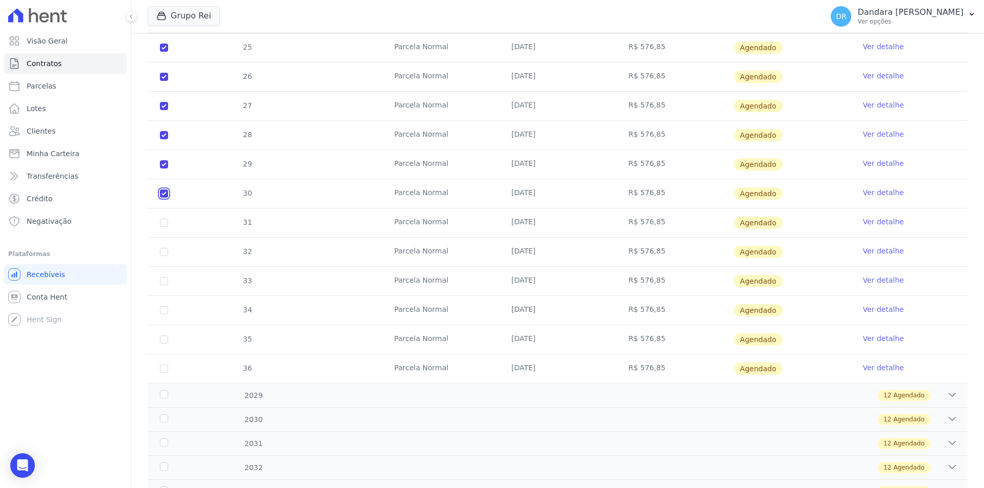
checkbox input "true"
click at [162, 222] on input "checkbox" at bounding box center [164, 223] width 8 height 8
checkbox input "true"
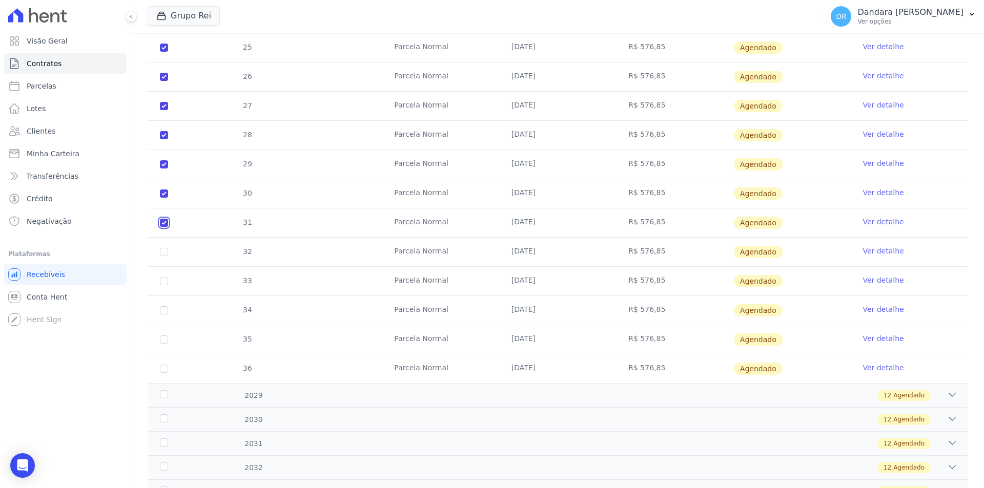
checkbox input "true"
click at [162, 250] on input "checkbox" at bounding box center [164, 252] width 8 height 8
checkbox input "true"
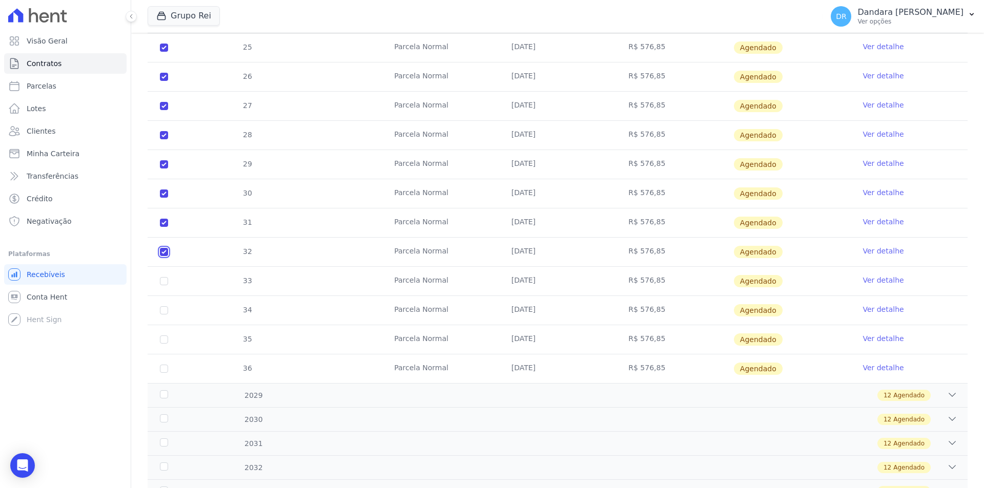
checkbox input "true"
click at [164, 279] on input "checkbox" at bounding box center [164, 281] width 8 height 8
checkbox input "true"
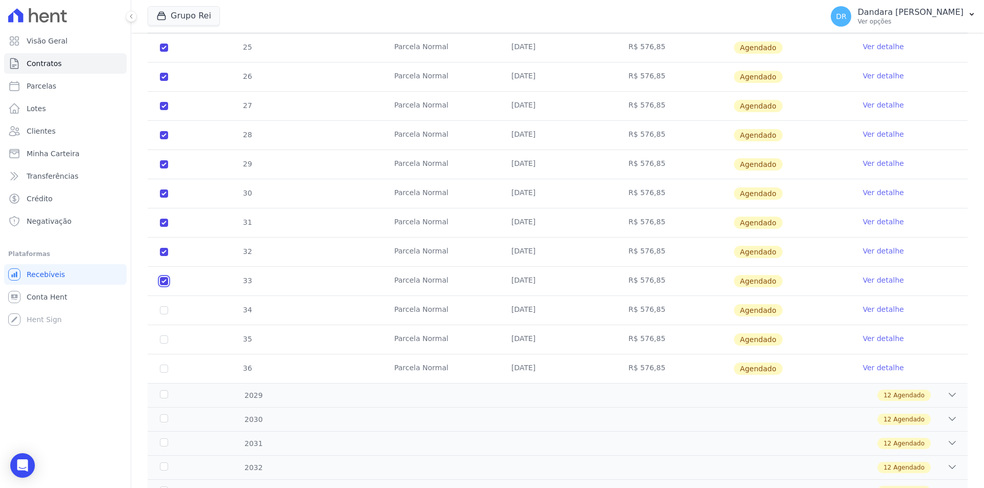
checkbox input "true"
click at [166, 313] on input "checkbox" at bounding box center [164, 310] width 8 height 8
checkbox input "true"
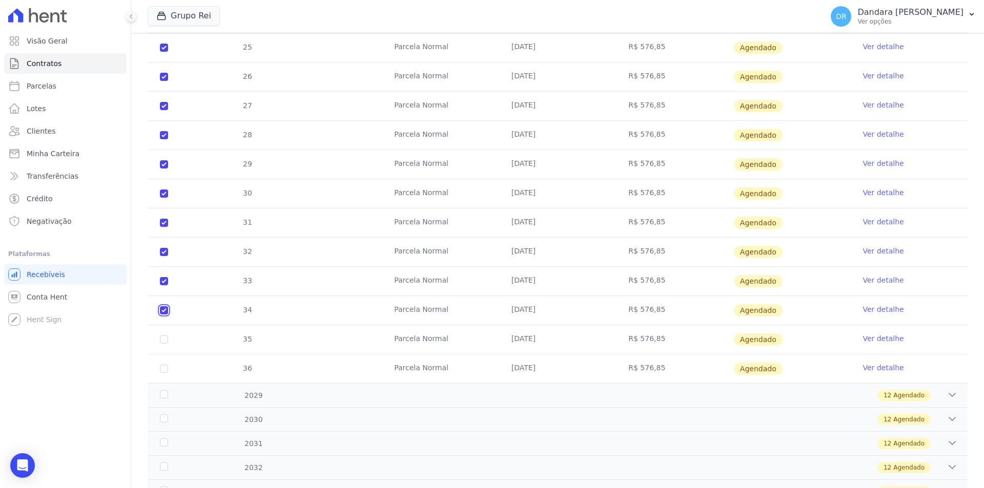
checkbox input "true"
drag, startPoint x: 165, startPoint y: 337, endPoint x: 164, endPoint y: 345, distance: 8.8
click at [165, 341] on input "checkbox" at bounding box center [164, 340] width 8 height 8
checkbox input "true"
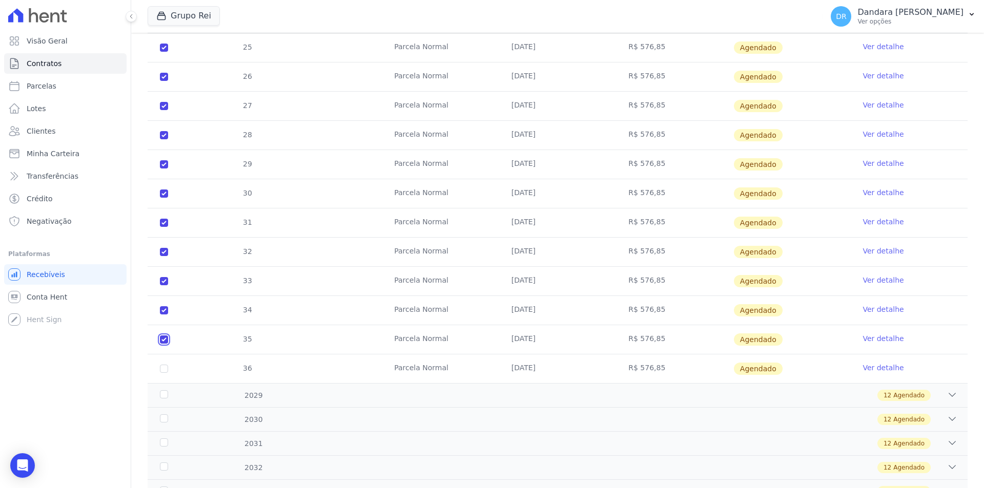
checkbox input "true"
click at [164, 371] on input "checkbox" at bounding box center [164, 369] width 8 height 8
checkbox input "true"
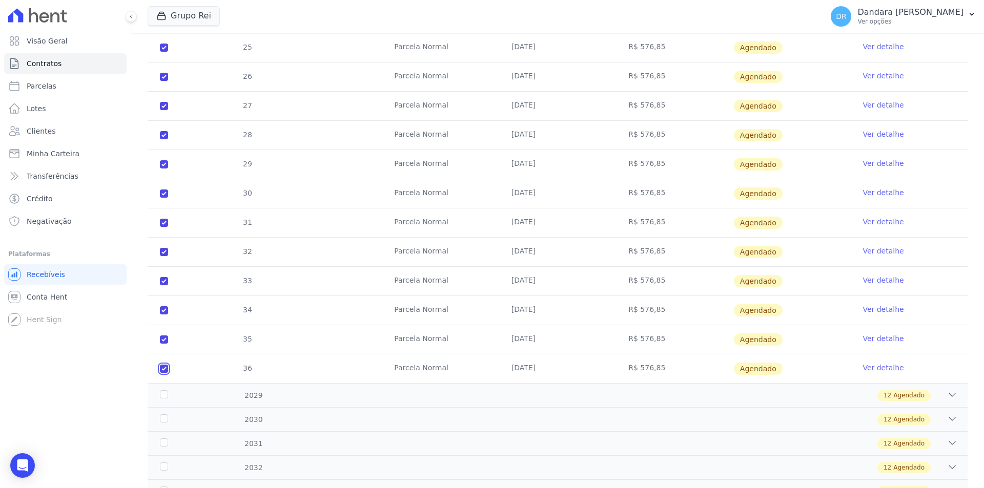
checkbox input "true"
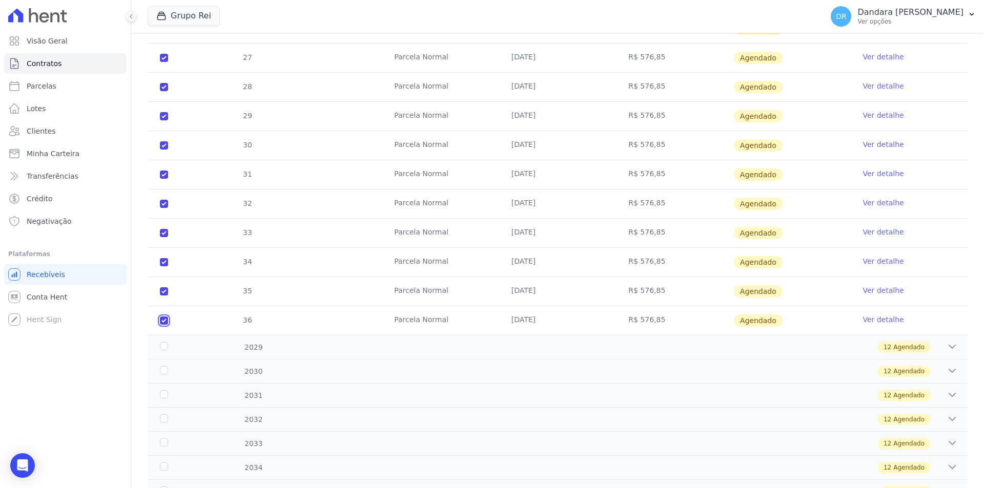
scroll to position [1255, 0]
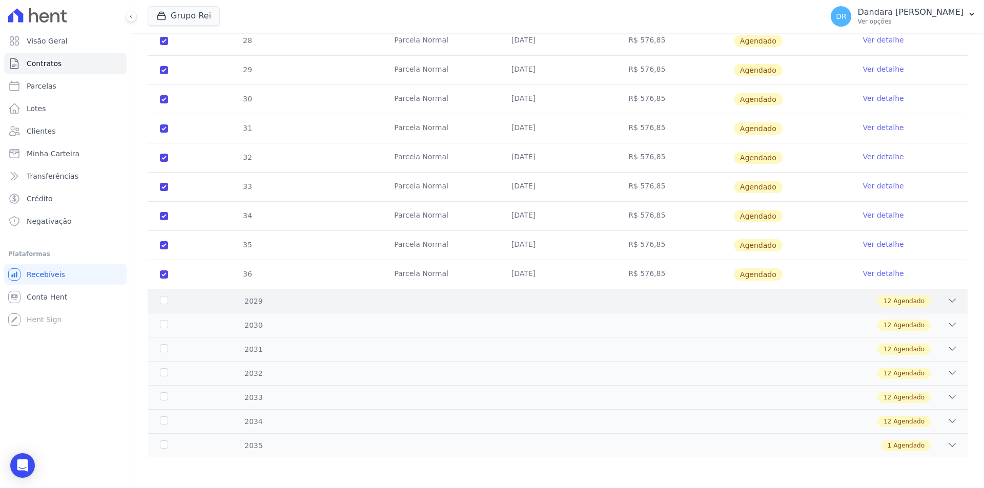
click at [166, 304] on div "2029" at bounding box center [195, 301] width 74 height 11
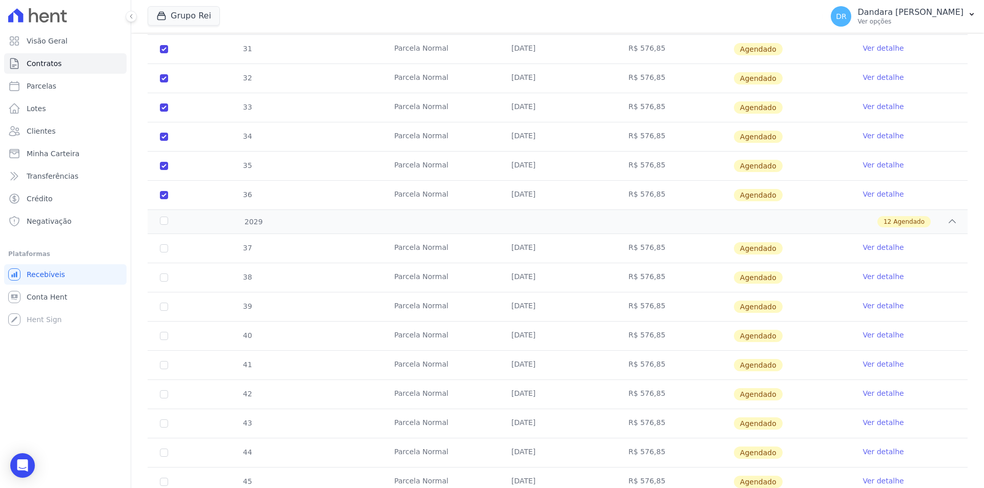
scroll to position [1460, 0]
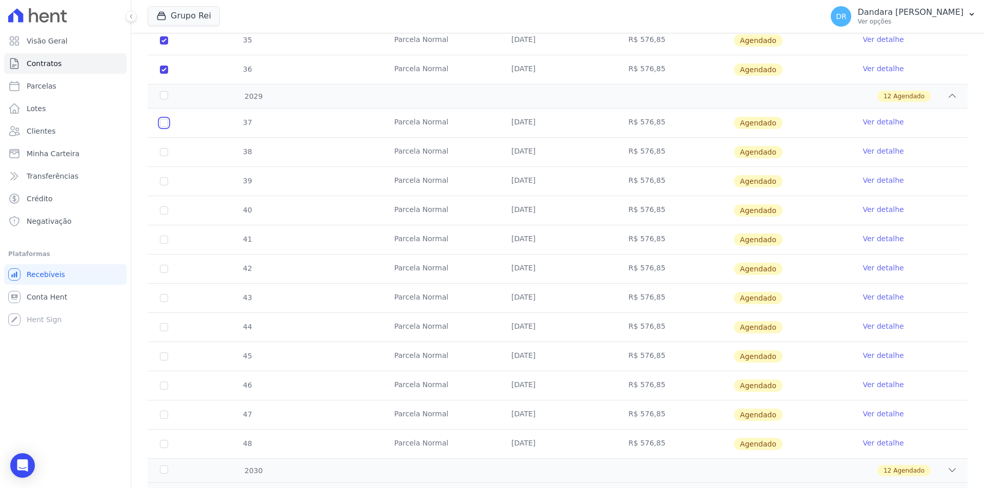
click at [162, 123] on input "checkbox" at bounding box center [164, 123] width 8 height 8
checkbox input "true"
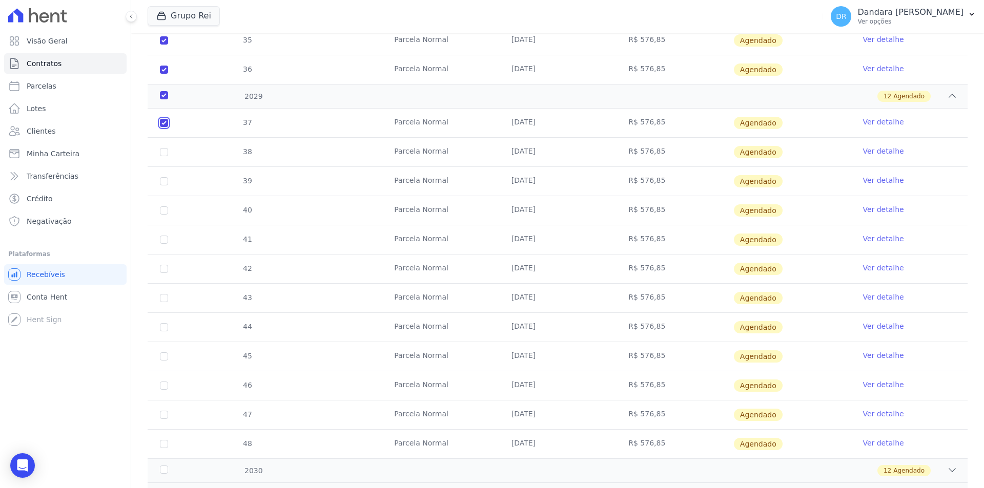
checkbox input "true"
click at [164, 149] on input "checkbox" at bounding box center [164, 152] width 8 height 8
checkbox input "true"
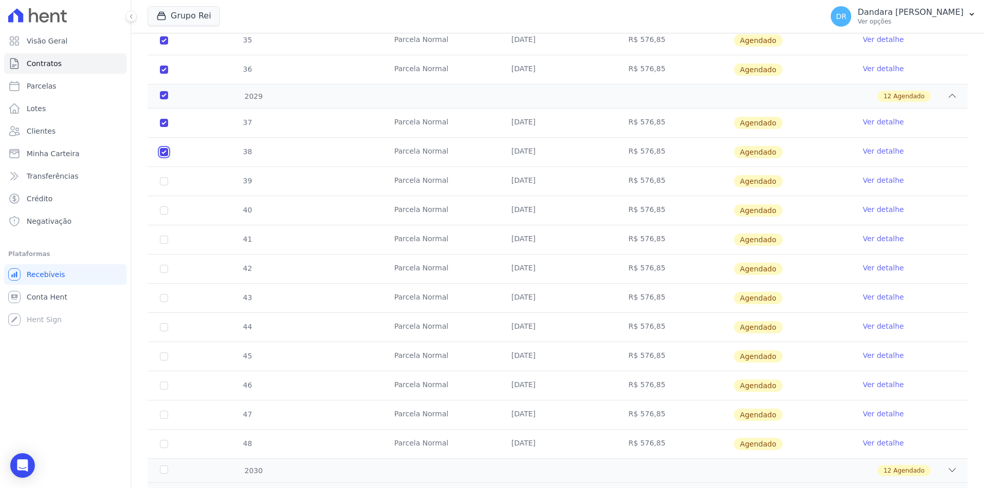
checkbox input "true"
click at [165, 183] on input "checkbox" at bounding box center [164, 181] width 8 height 8
checkbox input "true"
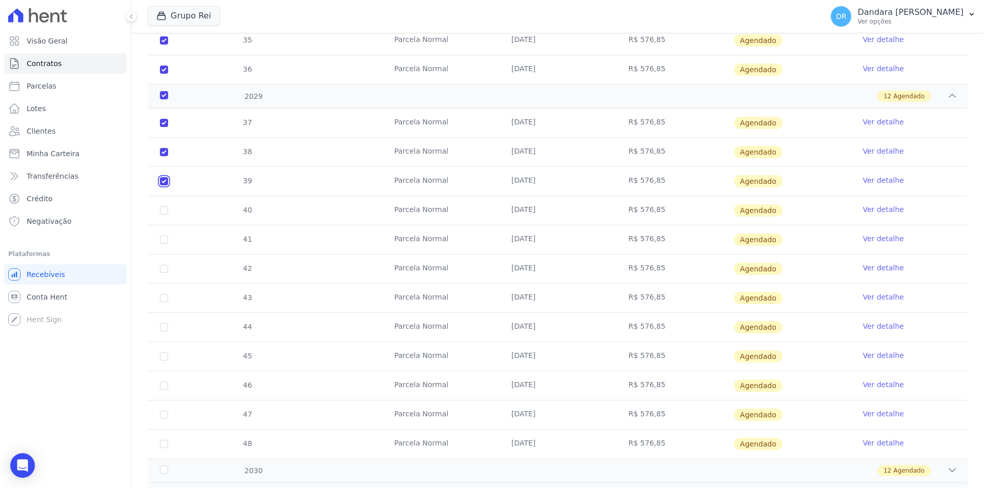
checkbox input "true"
click at [167, 213] on input "checkbox" at bounding box center [164, 210] width 8 height 8
checkbox input "true"
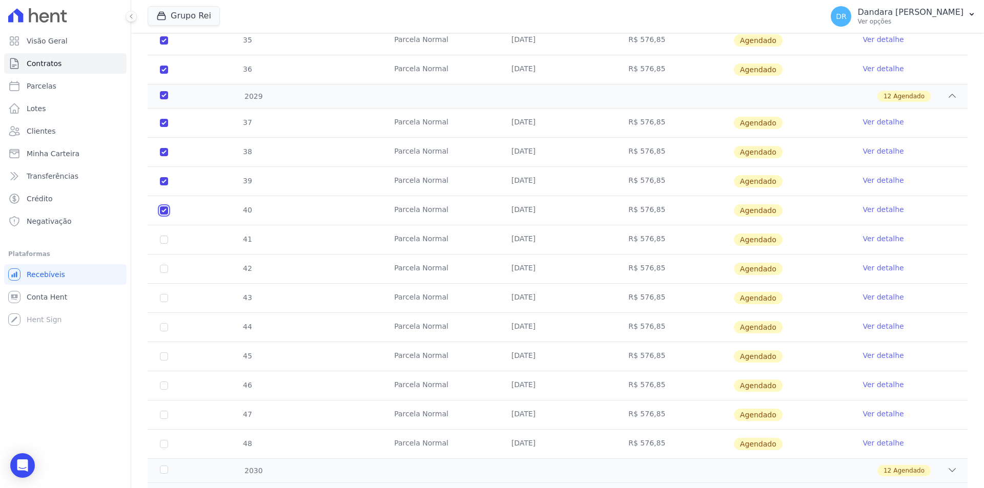
checkbox input "true"
drag, startPoint x: 162, startPoint y: 237, endPoint x: 162, endPoint y: 244, distance: 7.7
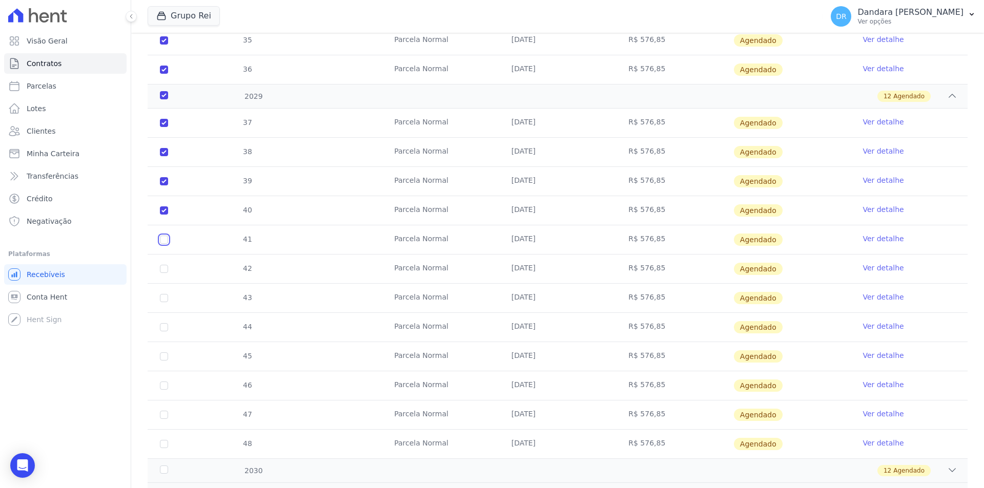
click at [162, 238] on input "checkbox" at bounding box center [164, 240] width 8 height 8
checkbox input "true"
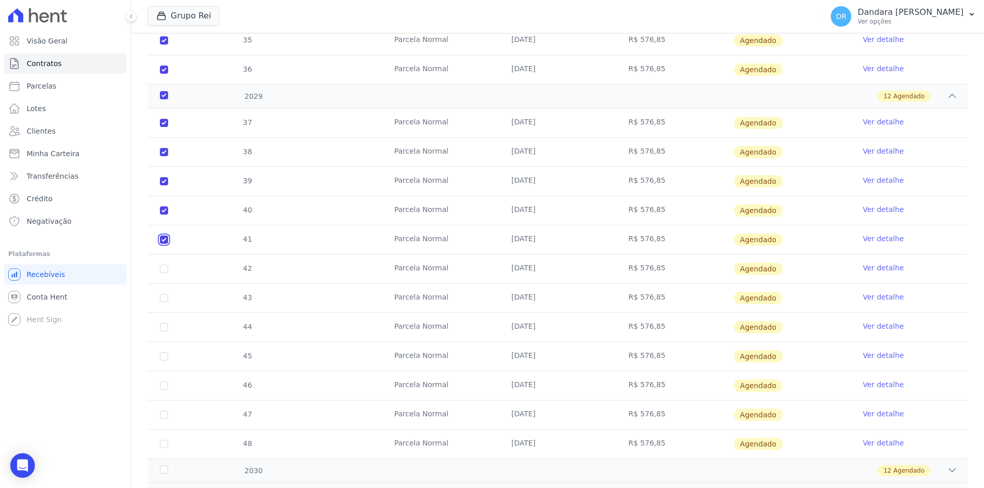
checkbox input "true"
drag, startPoint x: 162, startPoint y: 270, endPoint x: 164, endPoint y: 281, distance: 12.0
click at [163, 274] on td "42" at bounding box center [164, 269] width 33 height 29
click at [166, 297] on input "checkbox" at bounding box center [164, 298] width 8 height 8
checkbox input "true"
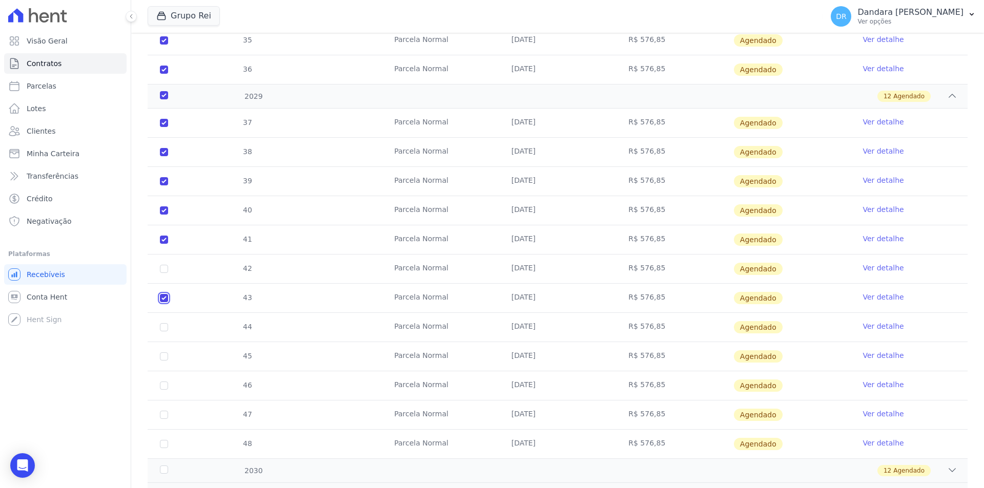
checkbox input "true"
drag, startPoint x: 166, startPoint y: 266, endPoint x: 169, endPoint y: 287, distance: 20.7
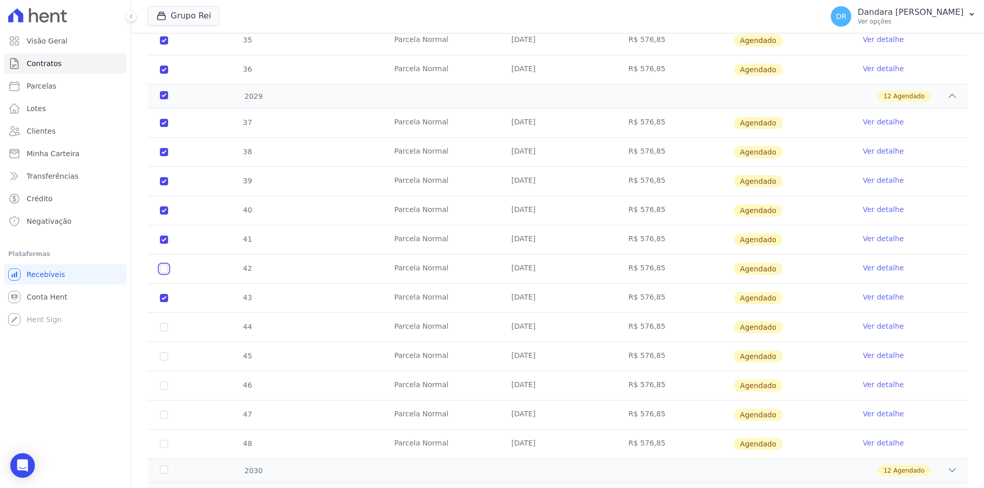
click at [166, 268] on input "checkbox" at bounding box center [164, 269] width 8 height 8
checkbox input "true"
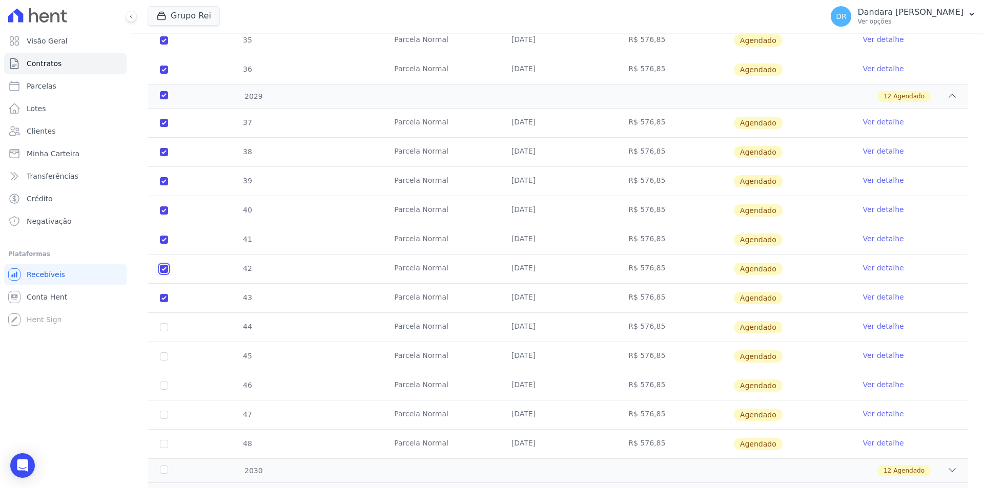
checkbox input "true"
click at [166, 329] on input "checkbox" at bounding box center [164, 327] width 8 height 8
checkbox input "true"
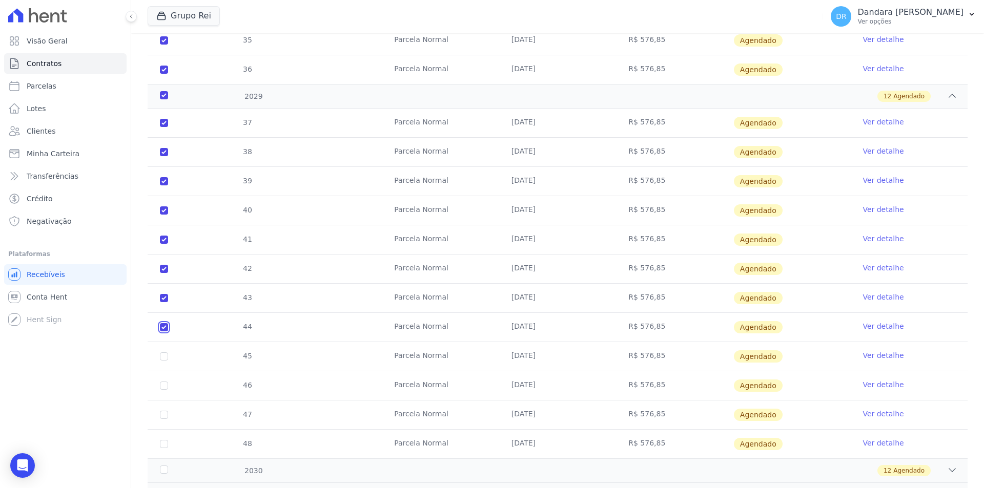
checkbox input "true"
click at [167, 358] on input "checkbox" at bounding box center [164, 357] width 8 height 8
checkbox input "true"
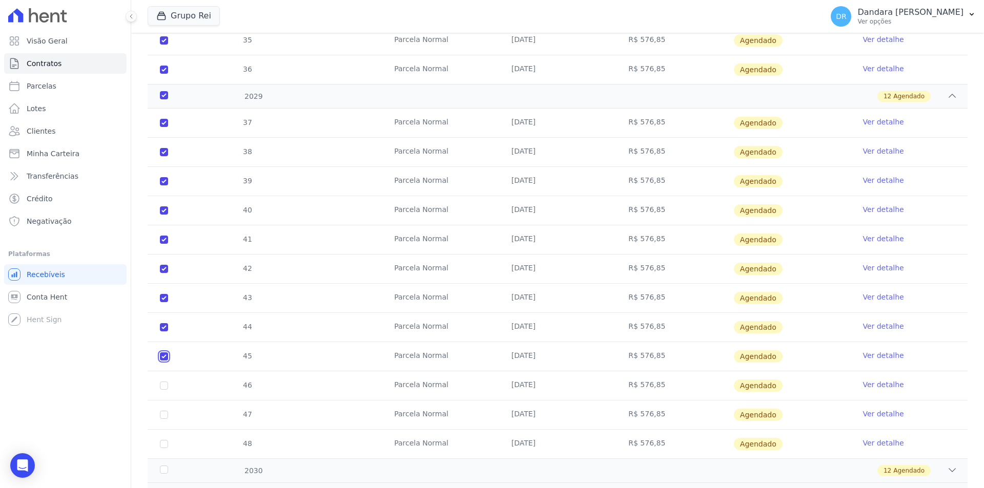
checkbox input "true"
click at [167, 385] on input "checkbox" at bounding box center [164, 386] width 8 height 8
checkbox input "true"
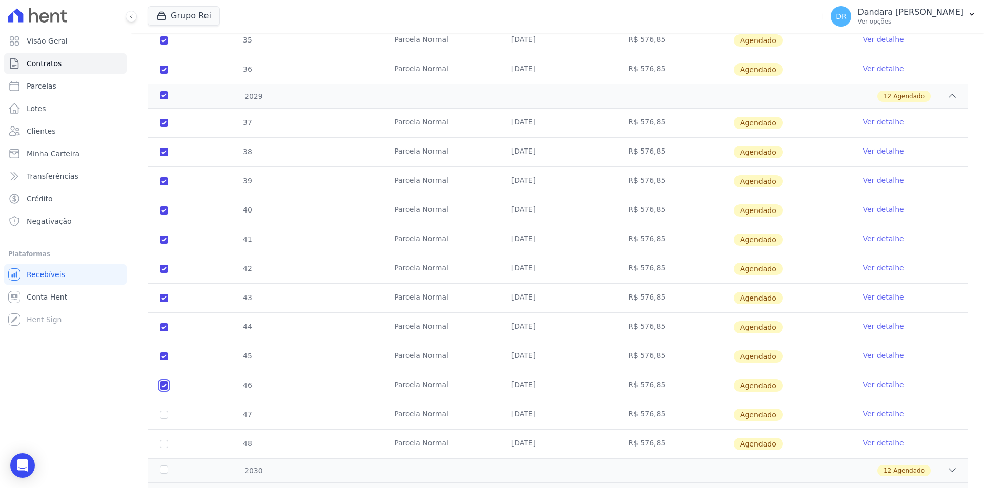
checkbox input "true"
click at [163, 412] on input "checkbox" at bounding box center [164, 415] width 8 height 8
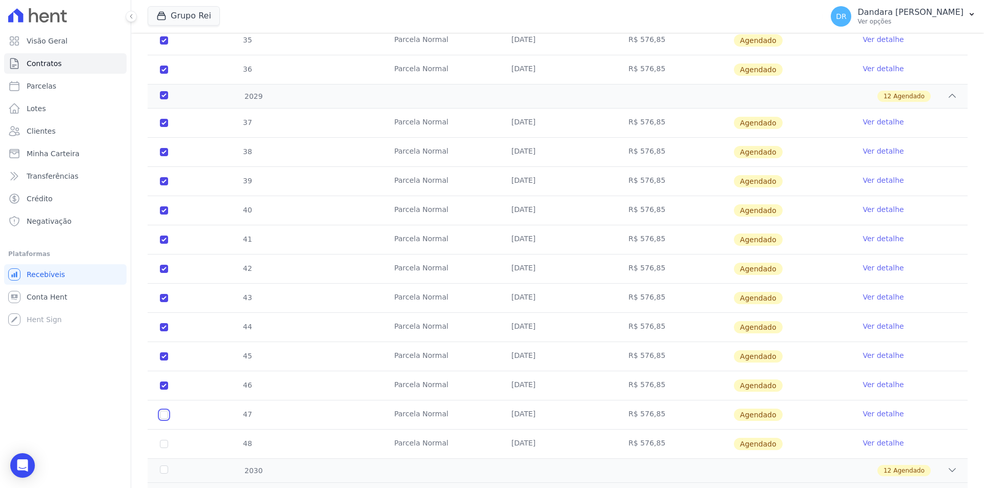
checkbox input "true"
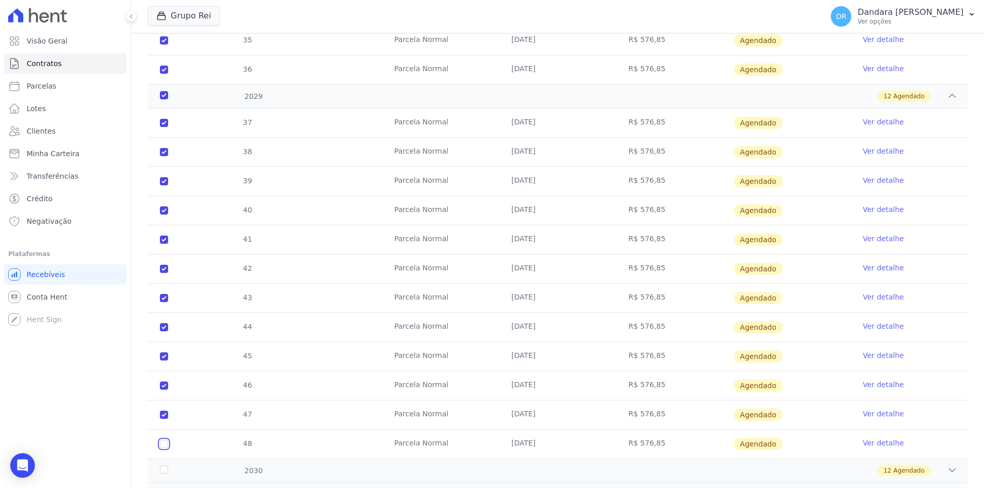
drag, startPoint x: 164, startPoint y: 443, endPoint x: 191, endPoint y: 368, distance: 79.9
click at [163, 442] on input "checkbox" at bounding box center [164, 444] width 8 height 8
checkbox input "true"
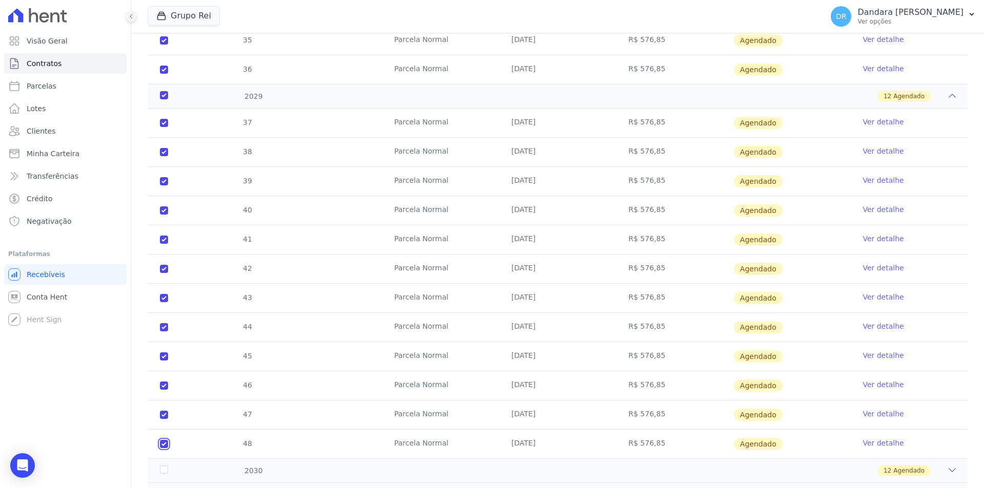
checkbox input "true"
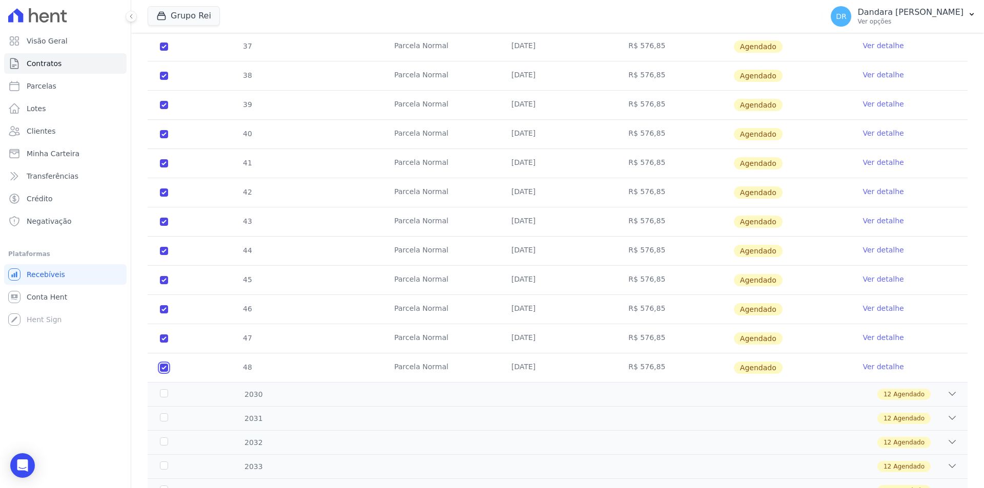
scroll to position [1605, 0]
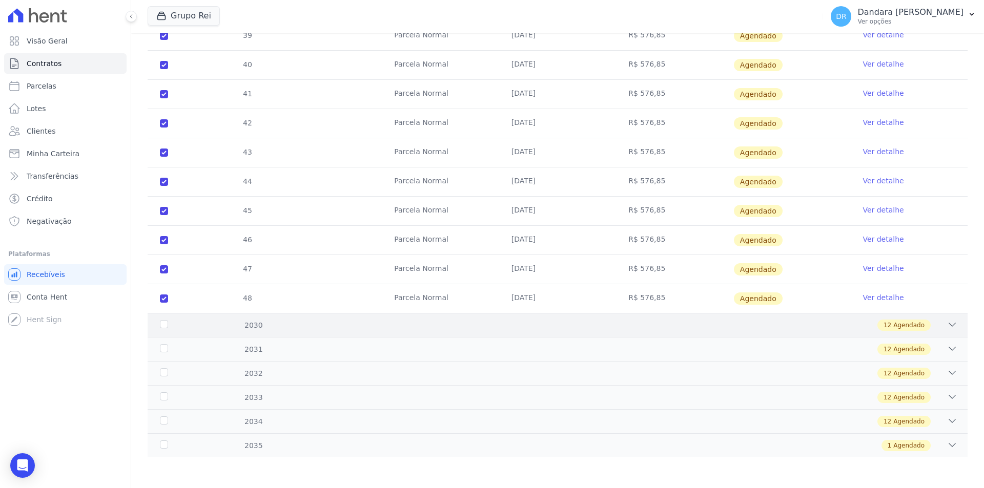
click at [160, 325] on div "2030" at bounding box center [195, 325] width 74 height 11
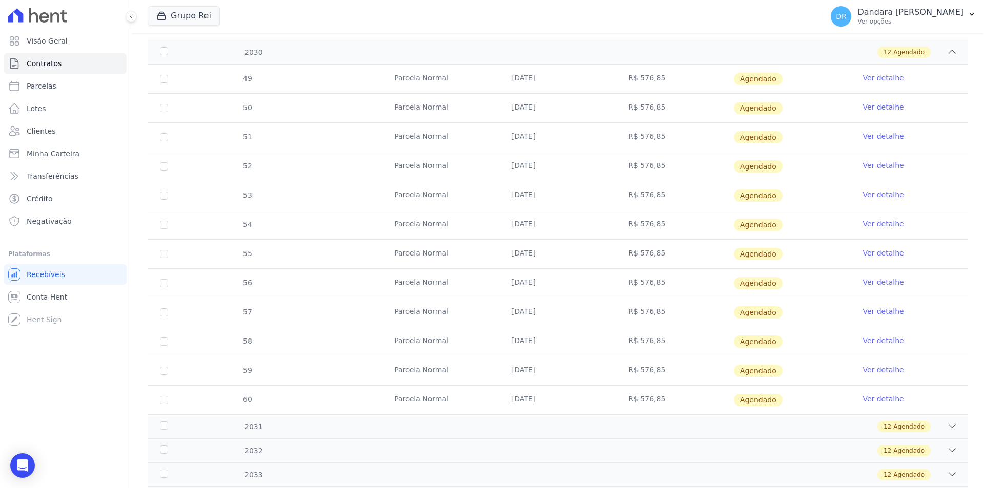
scroll to position [1862, 0]
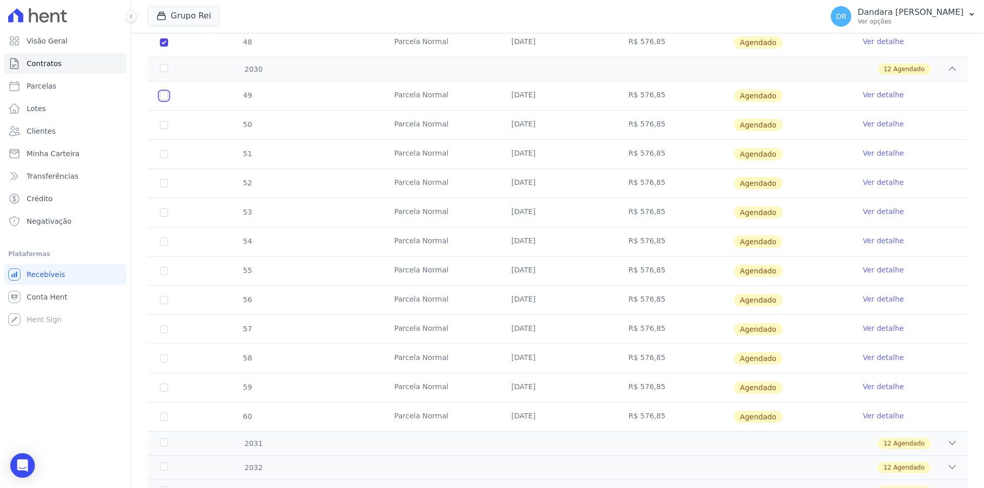
click at [164, 96] on input "checkbox" at bounding box center [164, 96] width 8 height 8
checkbox input "true"
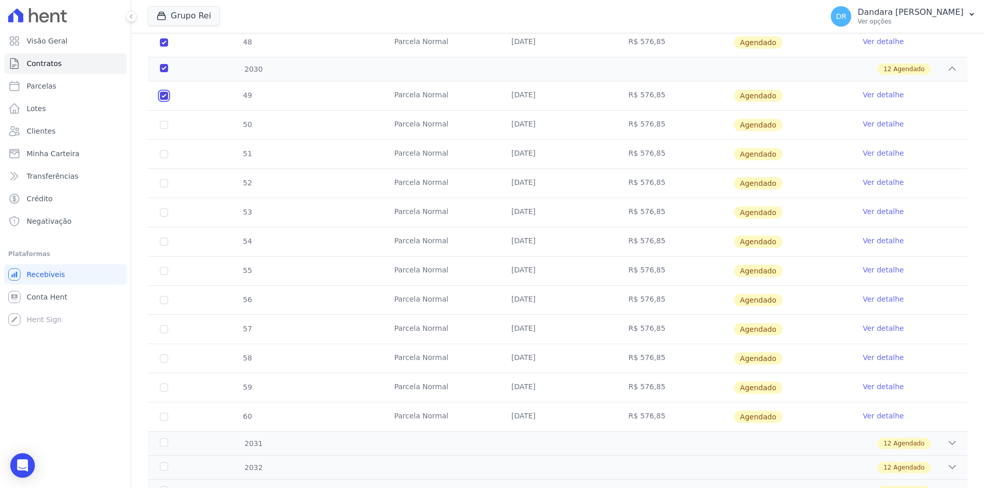
checkbox input "true"
click at [164, 127] on input "checkbox" at bounding box center [164, 125] width 8 height 8
checkbox input "true"
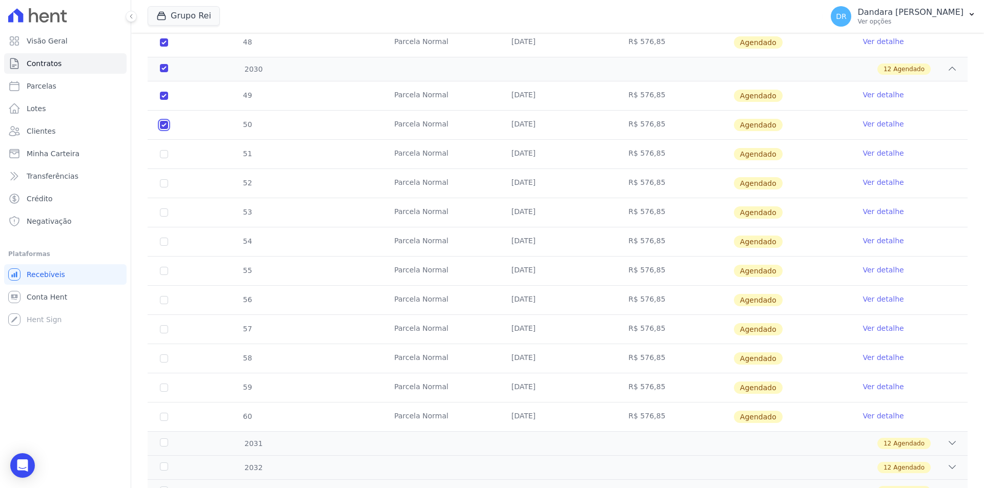
checkbox input "true"
click at [166, 154] on input "checkbox" at bounding box center [164, 154] width 8 height 8
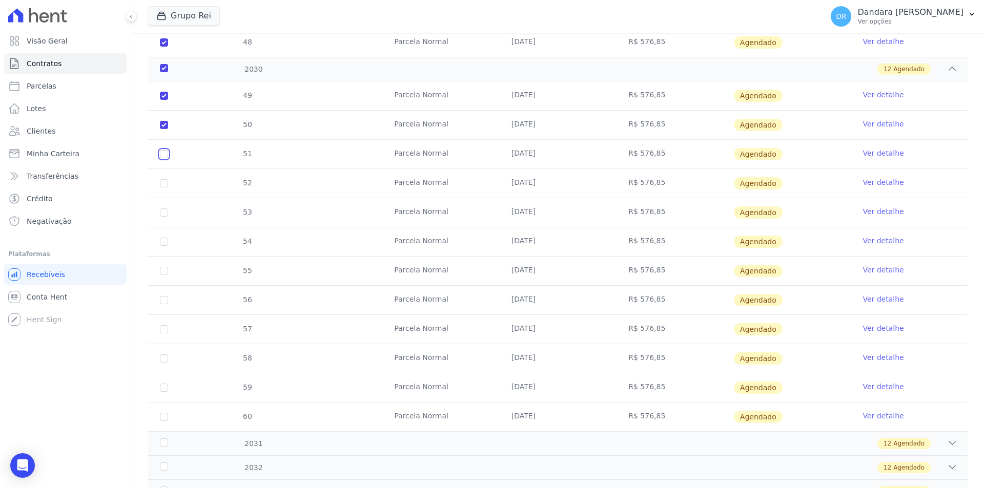
checkbox input "true"
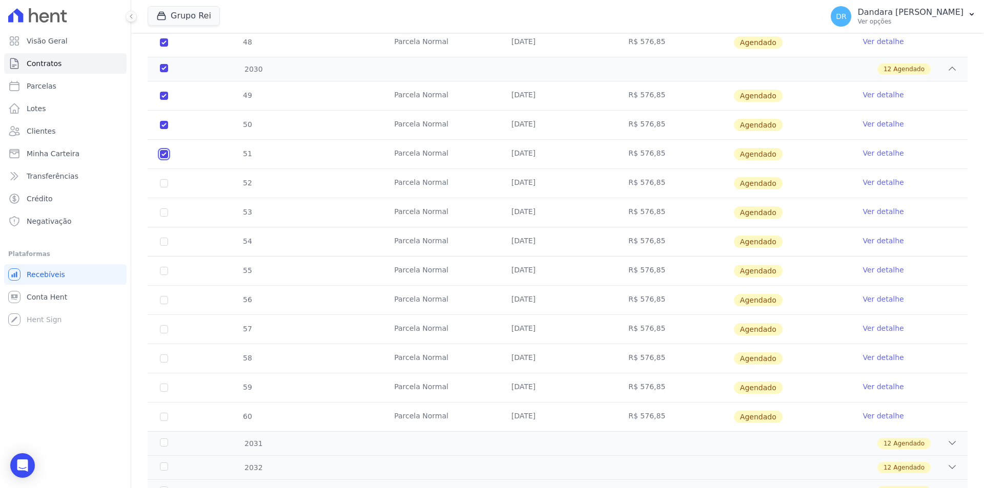
checkbox input "true"
drag, startPoint x: 166, startPoint y: 181, endPoint x: 168, endPoint y: 220, distance: 39.0
click at [167, 183] on input "checkbox" at bounding box center [164, 183] width 8 height 8
checkbox input "true"
click at [164, 210] on input "checkbox" at bounding box center [164, 213] width 8 height 8
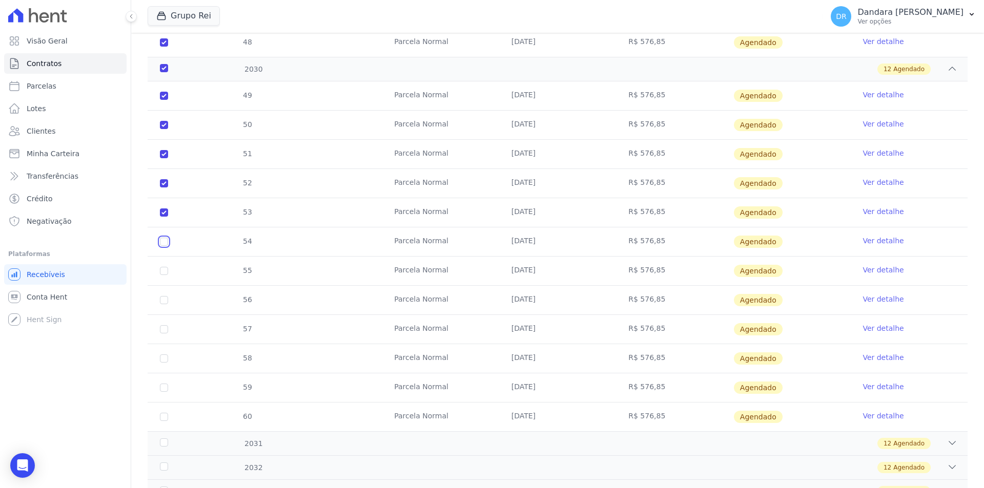
click at [161, 245] on input "checkbox" at bounding box center [164, 242] width 8 height 8
click at [162, 271] on input "checkbox" at bounding box center [164, 271] width 8 height 8
click at [166, 304] on input "checkbox" at bounding box center [164, 300] width 8 height 8
click at [165, 330] on input "checkbox" at bounding box center [164, 329] width 8 height 8
click at [163, 359] on input "checkbox" at bounding box center [164, 359] width 8 height 8
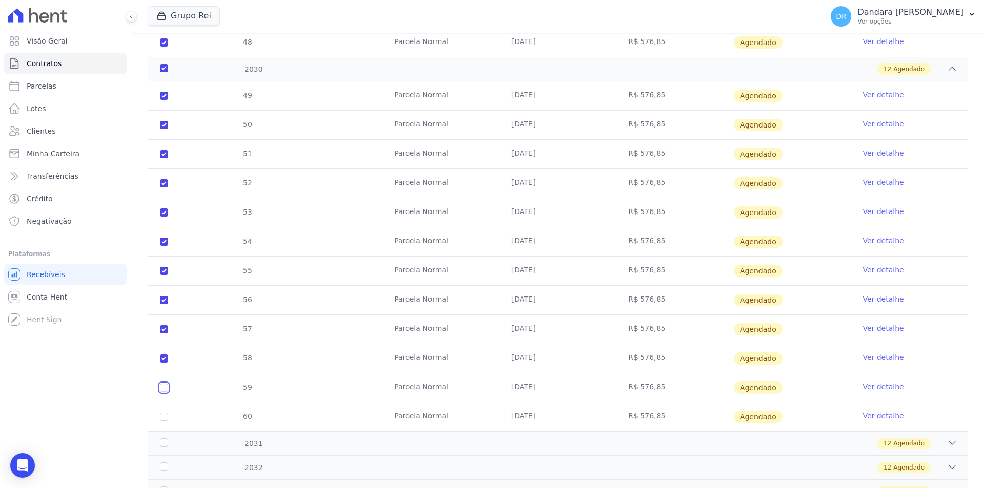
click at [166, 391] on input "checkbox" at bounding box center [164, 388] width 8 height 8
click at [163, 417] on input "checkbox" at bounding box center [164, 417] width 8 height 8
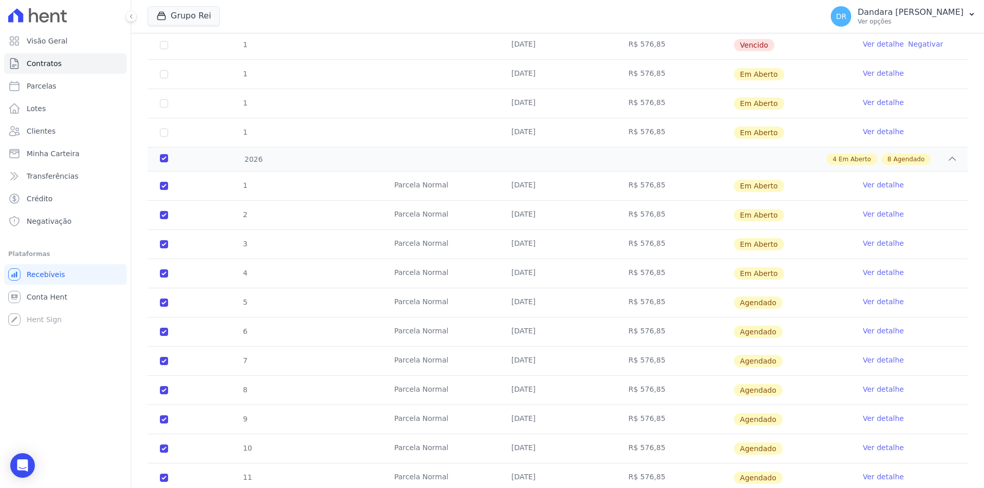
scroll to position [68, 0]
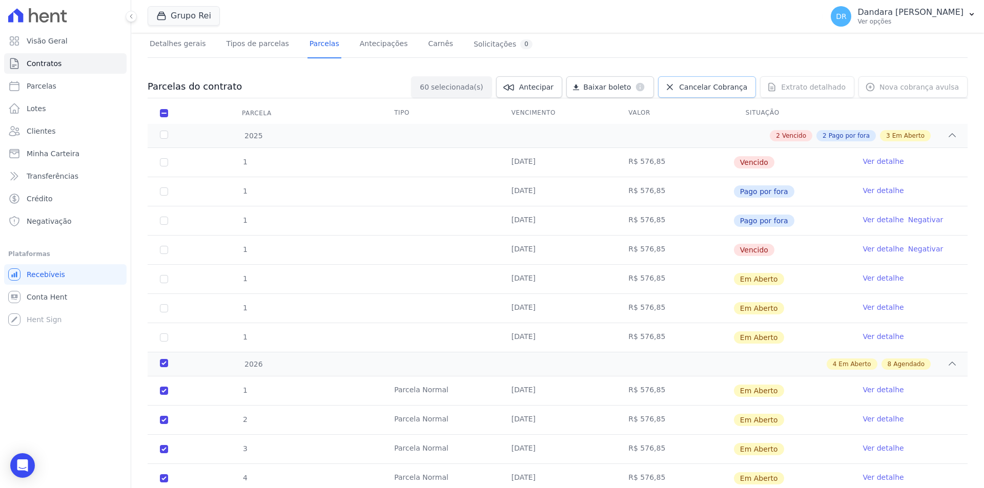
click at [713, 85] on span "Cancelar Cobrança" at bounding box center [713, 87] width 68 height 10
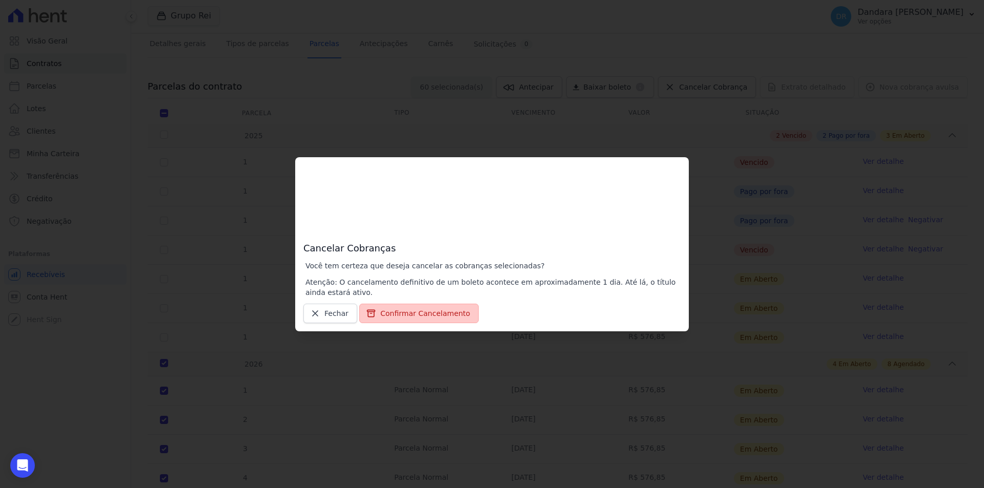
click at [416, 317] on button "Confirmar Cancelamento" at bounding box center [418, 313] width 119 height 19
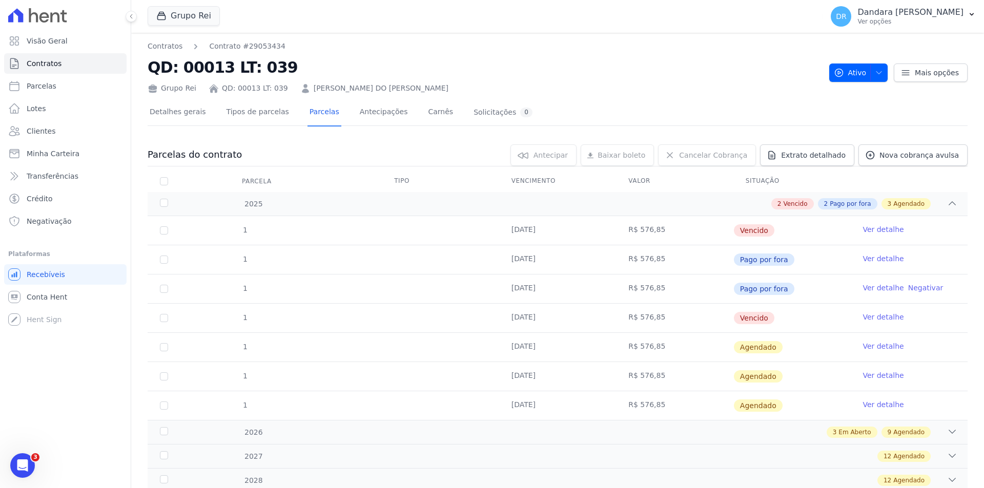
click at [867, 405] on link "Ver detalhe" at bounding box center [882, 405] width 41 height 10
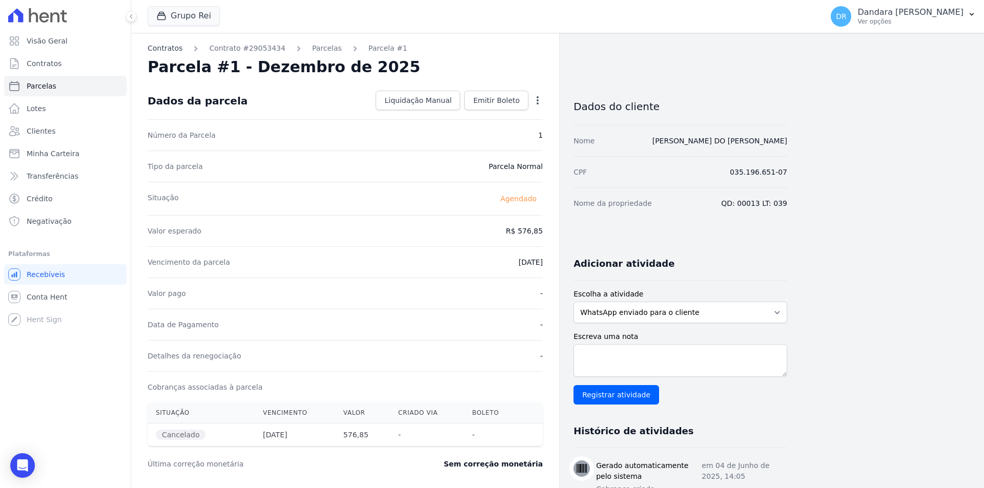
click at [170, 48] on link "Contratos" at bounding box center [165, 48] width 35 height 11
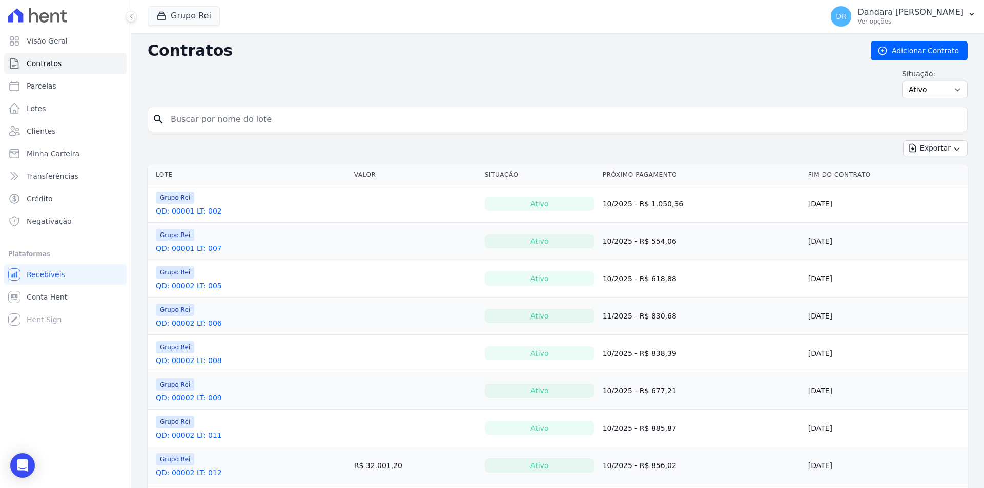
click at [272, 116] on input "search" at bounding box center [563, 119] width 798 height 20
paste input "035.196.651-07"
type input "035.196.651-07"
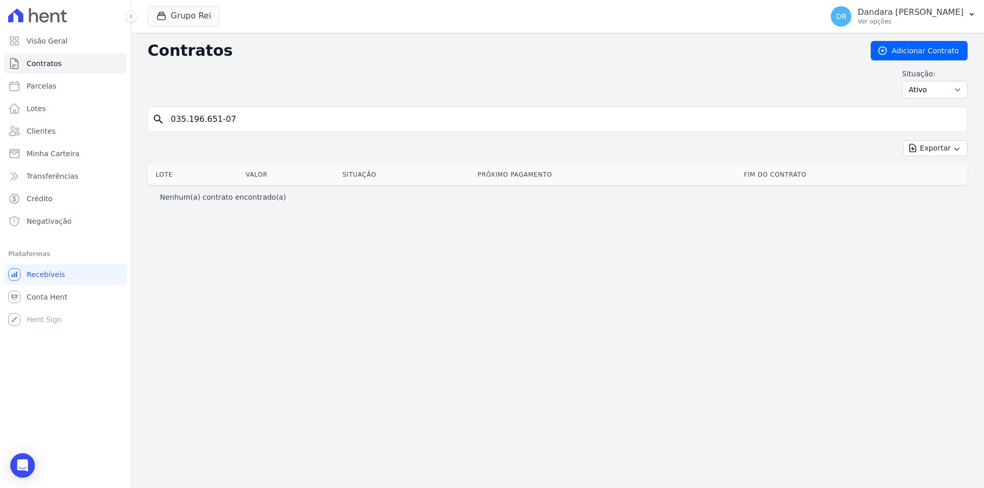
click at [314, 181] on th "Valor" at bounding box center [289, 174] width 97 height 20
click at [362, 122] on input "035.196.651-07" at bounding box center [563, 119] width 798 height 20
drag, startPoint x: 238, startPoint y: 124, endPoint x: 73, endPoint y: 124, distance: 165.0
click at [73, 124] on div "Visão Geral Contratos [GEOGRAPHIC_DATA] Lotes Clientes Minha Carteira Transferê…" at bounding box center [492, 244] width 984 height 488
click at [771, 173] on th "Fim do Contrato" at bounding box center [853, 174] width 228 height 20
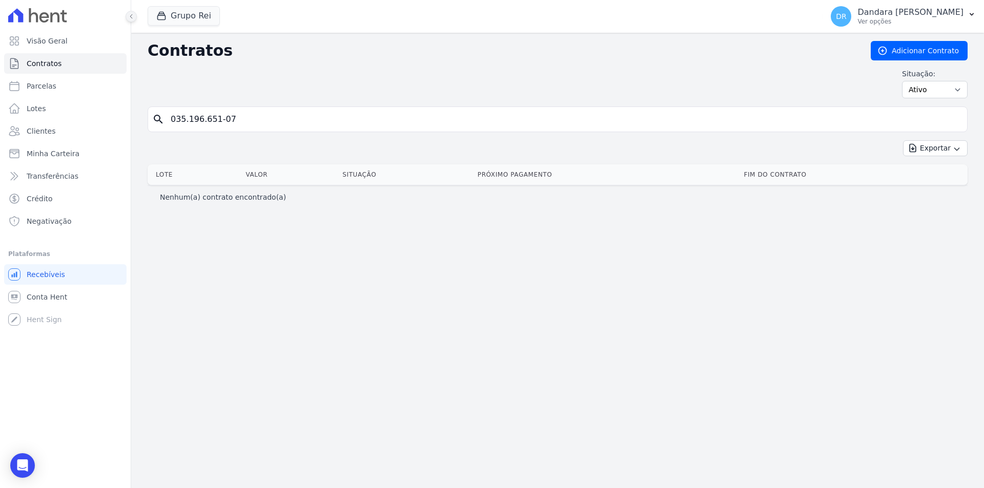
click at [135, 20] on button at bounding box center [131, 16] width 11 height 11
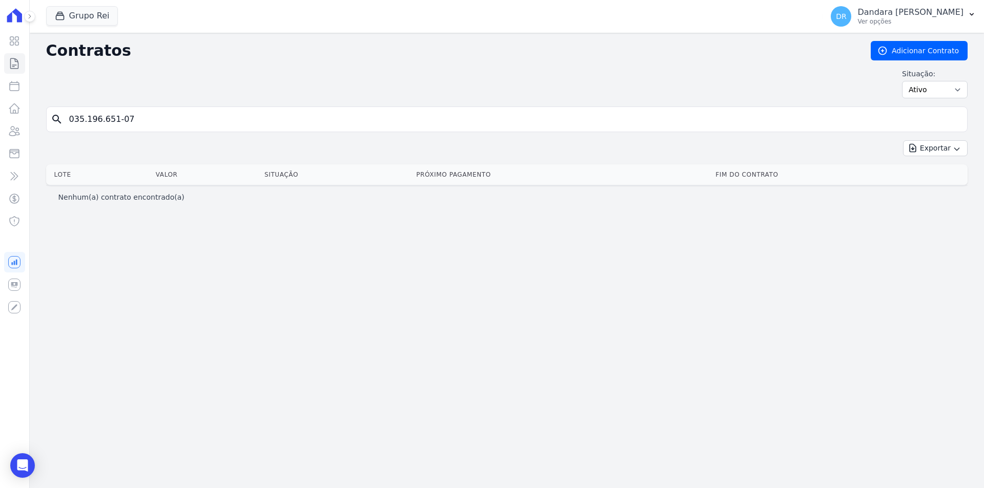
click at [13, 17] on icon at bounding box center [14, 15] width 21 height 14
click at [30, 15] on icon at bounding box center [30, 16] width 6 height 6
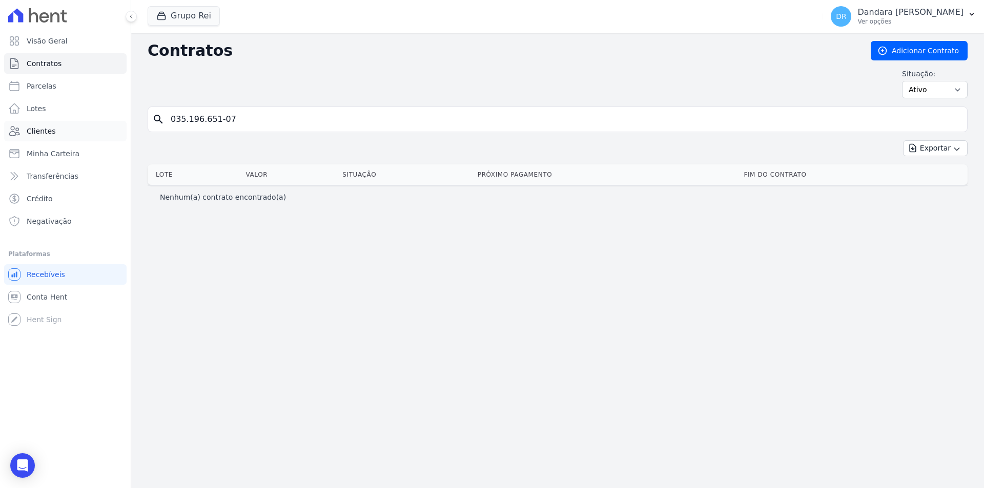
click at [50, 133] on span "Clientes" at bounding box center [41, 131] width 29 height 10
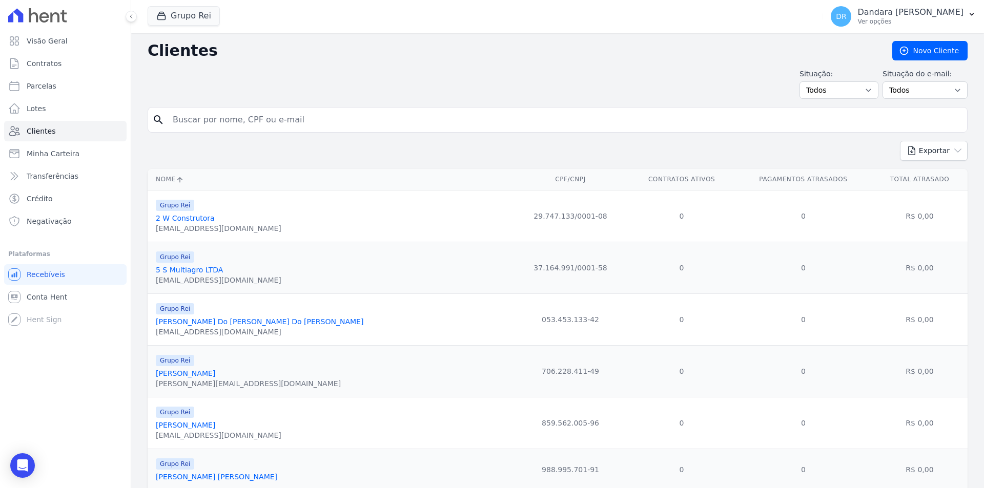
click at [230, 127] on input "search" at bounding box center [565, 120] width 796 height 20
paste input "035.196.651-07"
type input "035.196.651-07"
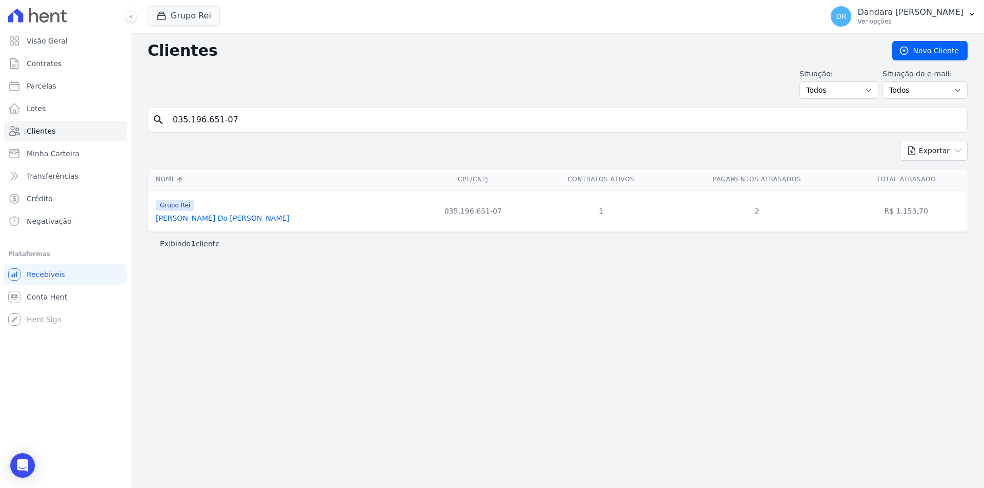
click at [212, 215] on link "[PERSON_NAME] Do [PERSON_NAME]" at bounding box center [223, 218] width 134 height 8
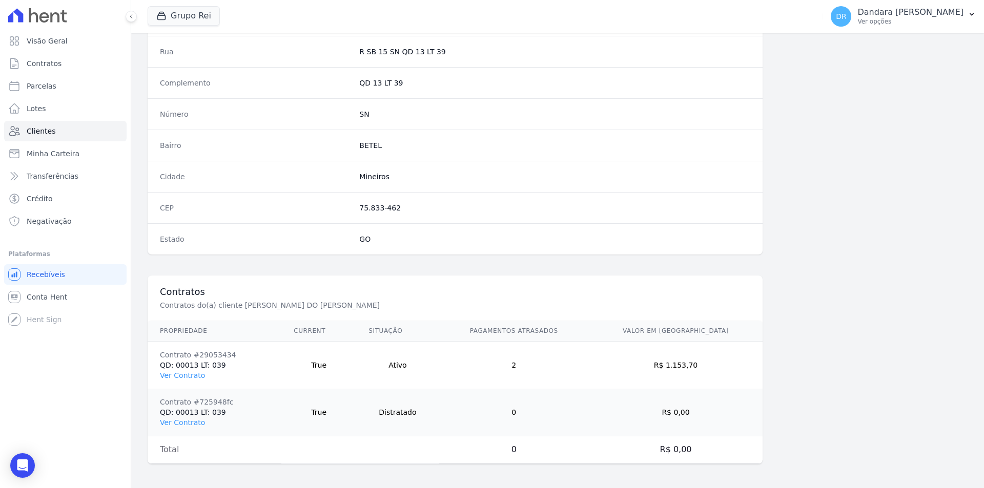
scroll to position [518, 0]
click at [176, 381] on td "Contrato #29053434 QD: 00013 LT: 039 Ver Contrato" at bounding box center [215, 365] width 134 height 48
click at [176, 378] on link "Ver Contrato" at bounding box center [182, 375] width 45 height 8
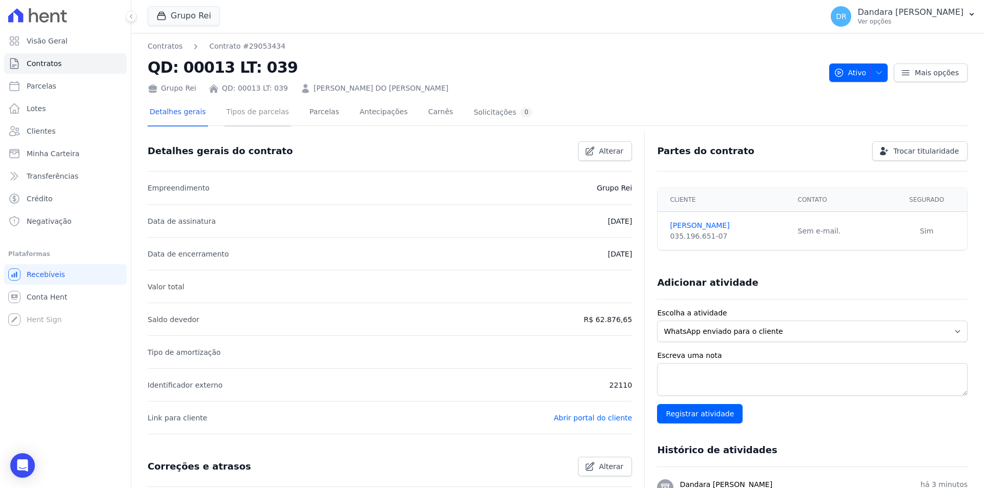
click at [252, 120] on link "Tipos de parcelas" at bounding box center [257, 112] width 67 height 27
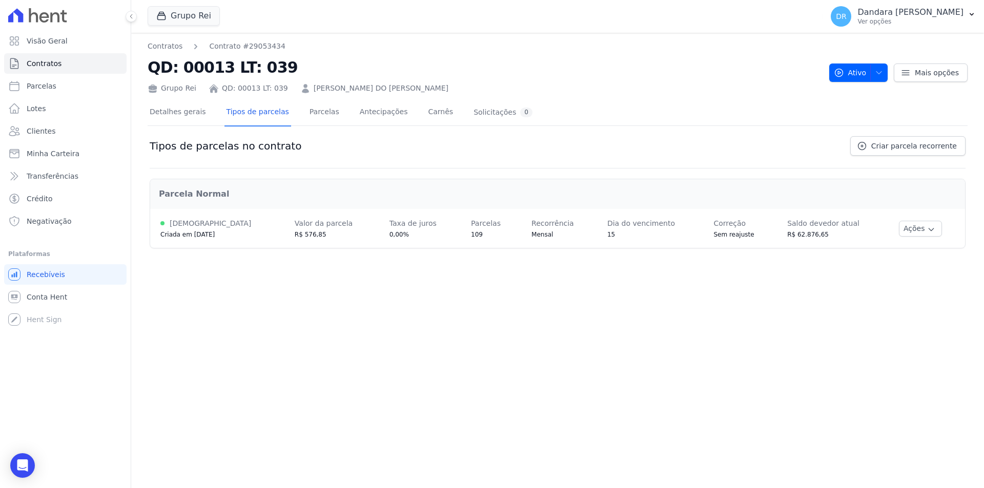
click at [315, 247] on td "Valor da parcela R$ 576,85" at bounding box center [331, 228] width 95 height 39
click at [916, 227] on button "Ações" at bounding box center [920, 229] width 43 height 16
click at [901, 246] on span "Ver detalhes" at bounding box center [910, 247] width 79 height 12
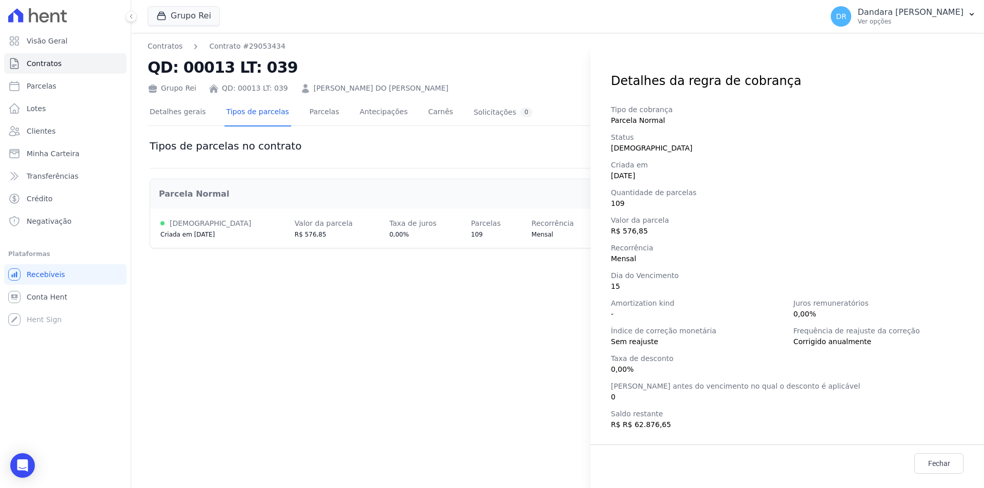
click at [489, 95] on div "Detalhes da regra de cobrança Tipo de cobrança Parcela Normal Status [DEMOGRAPH…" at bounding box center [492, 244] width 984 height 488
drag, startPoint x: 521, startPoint y: 206, endPoint x: 526, endPoint y: 227, distance: 21.1
click at [521, 209] on div "Detalhes da regra de cobrança Tipo de cobrança Parcela Normal Status [DEMOGRAPH…" at bounding box center [492, 244] width 984 height 488
click at [526, 227] on div "Detalhes da regra de cobrança Tipo de cobrança Parcela Normal Status [DEMOGRAPH…" at bounding box center [492, 244] width 984 height 488
click at [928, 468] on span "Fechar" at bounding box center [939, 464] width 22 height 10
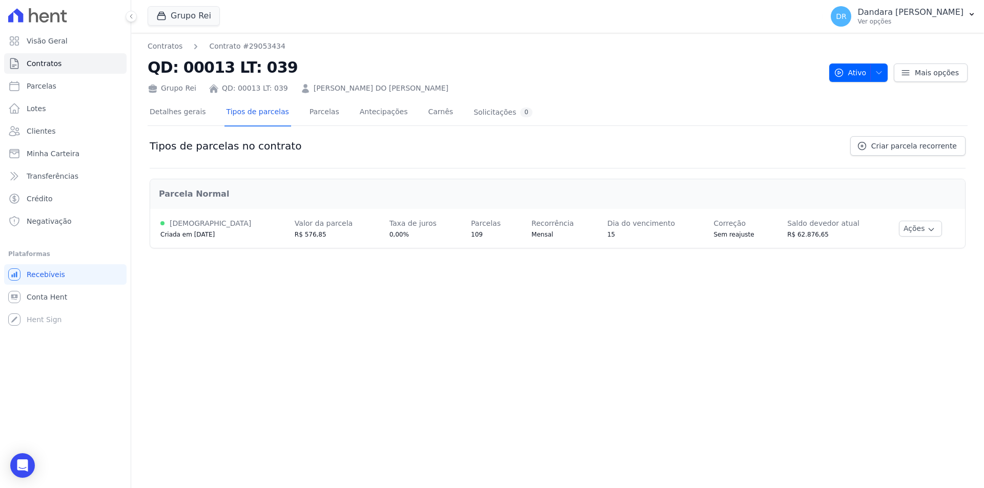
click at [804, 228] on div "Saldo devedor atual" at bounding box center [823, 223] width 72 height 12
click at [400, 228] on div "Taxa de juros" at bounding box center [412, 223] width 47 height 12
click at [307, 111] on link "Parcelas" at bounding box center [324, 112] width 34 height 27
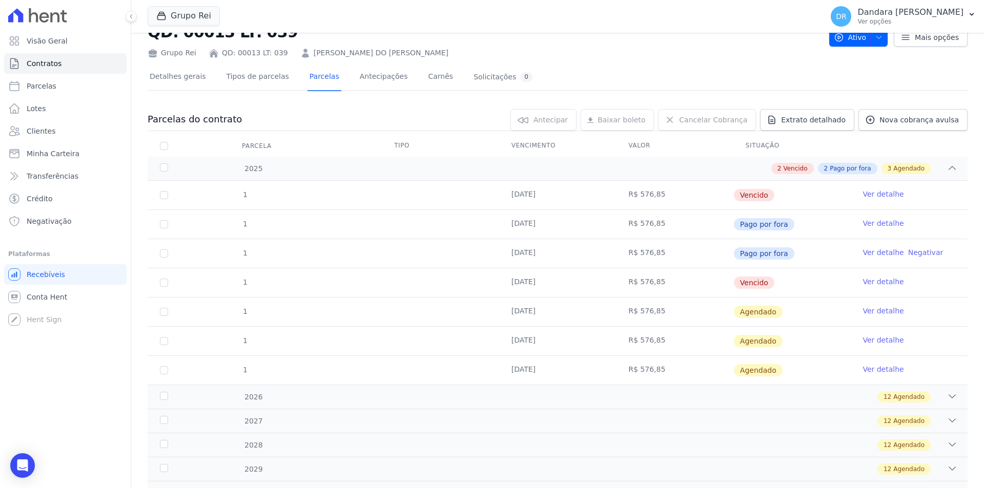
scroll to position [51, 0]
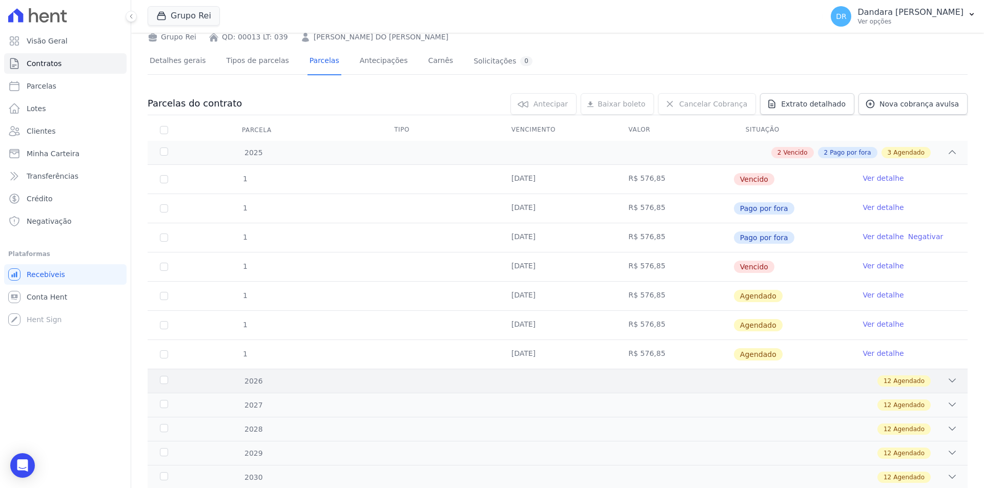
click at [163, 382] on div "2026" at bounding box center [195, 381] width 74 height 11
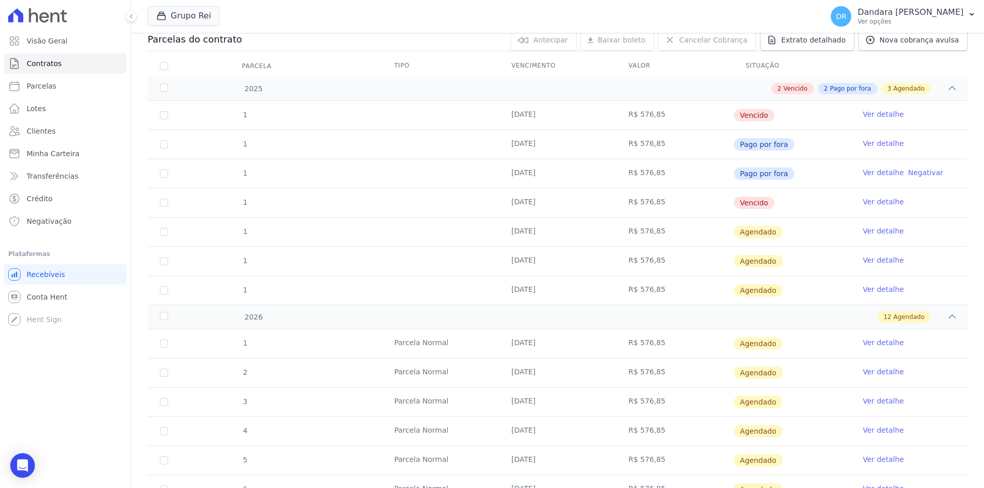
scroll to position [205, 0]
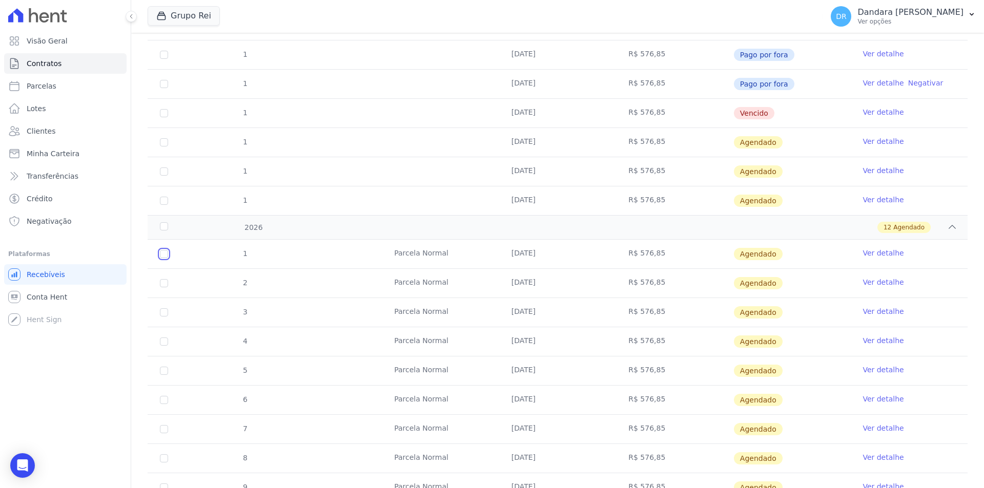
drag, startPoint x: 164, startPoint y: 254, endPoint x: 163, endPoint y: 262, distance: 8.7
click at [164, 254] on input "checkbox" at bounding box center [164, 254] width 8 height 8
checkbox input "true"
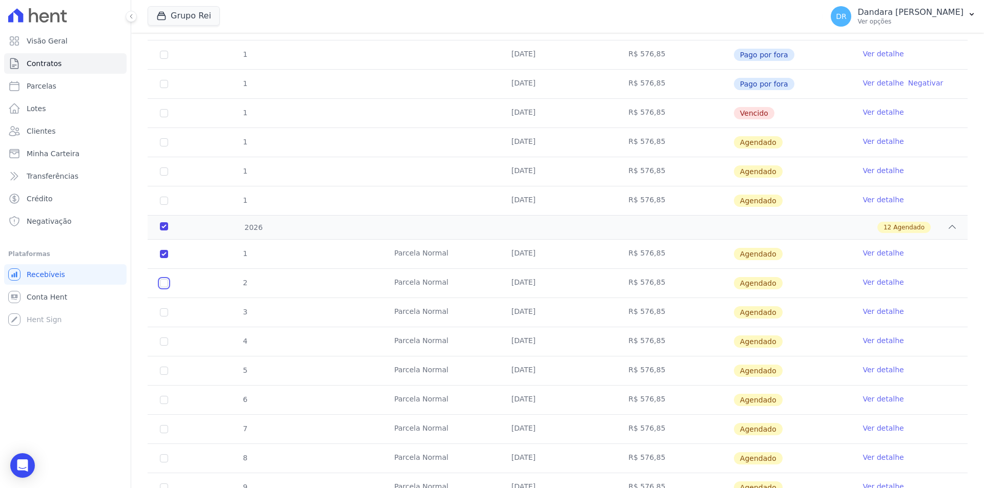
click at [164, 280] on input "checkbox" at bounding box center [164, 283] width 8 height 8
checkbox input "true"
click at [160, 314] on input "checkbox" at bounding box center [164, 312] width 8 height 8
checkbox input "true"
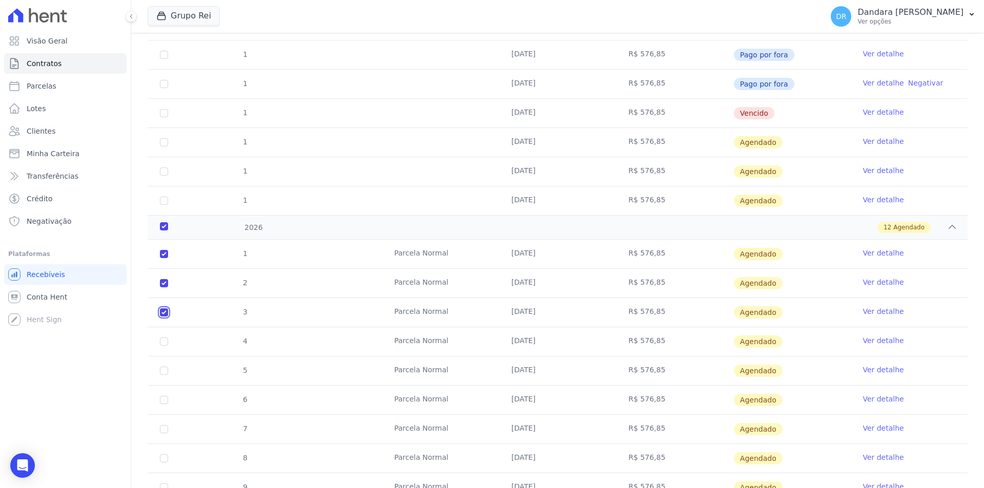
checkbox input "true"
click at [161, 337] on td "4" at bounding box center [164, 341] width 33 height 29
click at [164, 344] on input "checkbox" at bounding box center [164, 342] width 8 height 8
checkbox input "true"
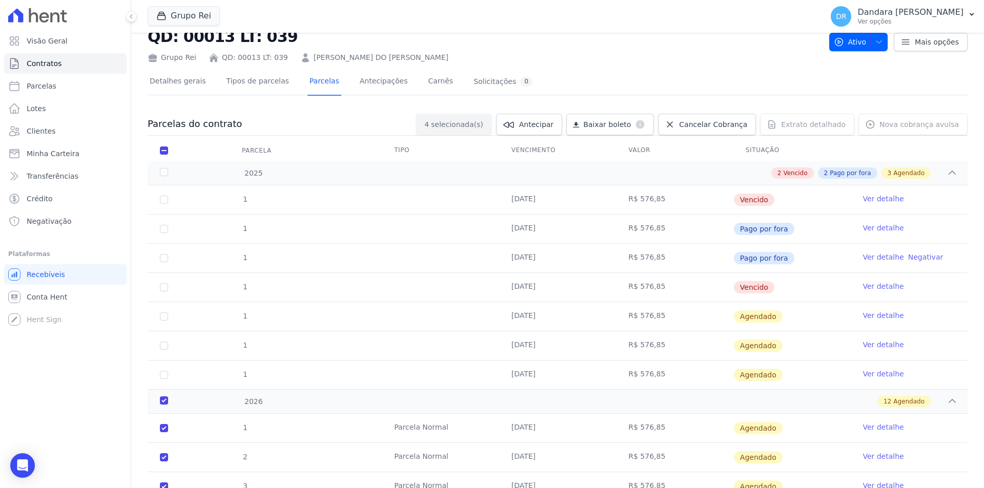
scroll to position [0, 0]
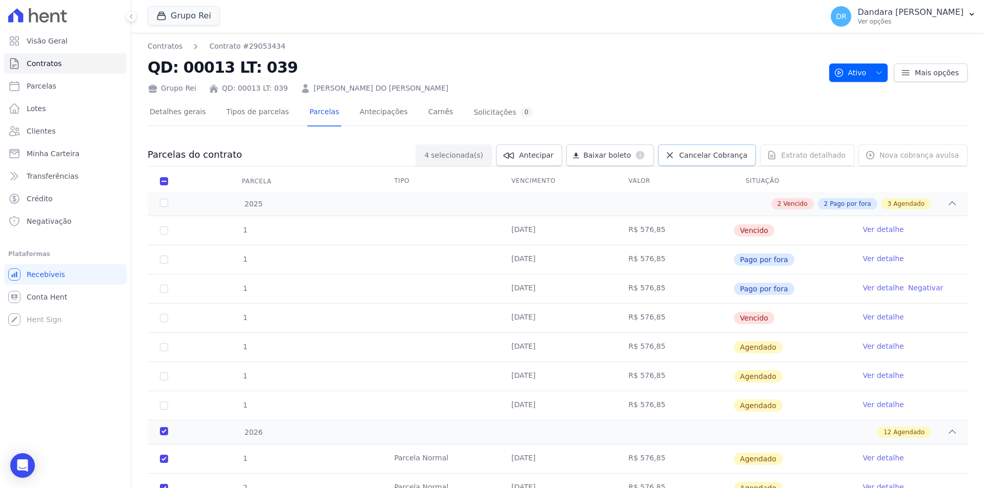
click at [734, 159] on span "Cancelar Cobrança" at bounding box center [713, 155] width 68 height 10
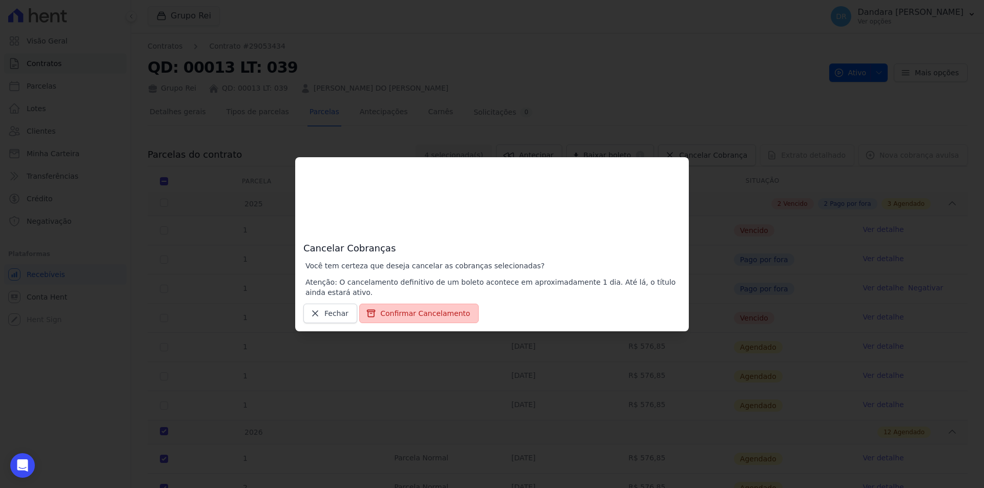
click at [414, 313] on button "Confirmar Cancelamento" at bounding box center [418, 313] width 119 height 19
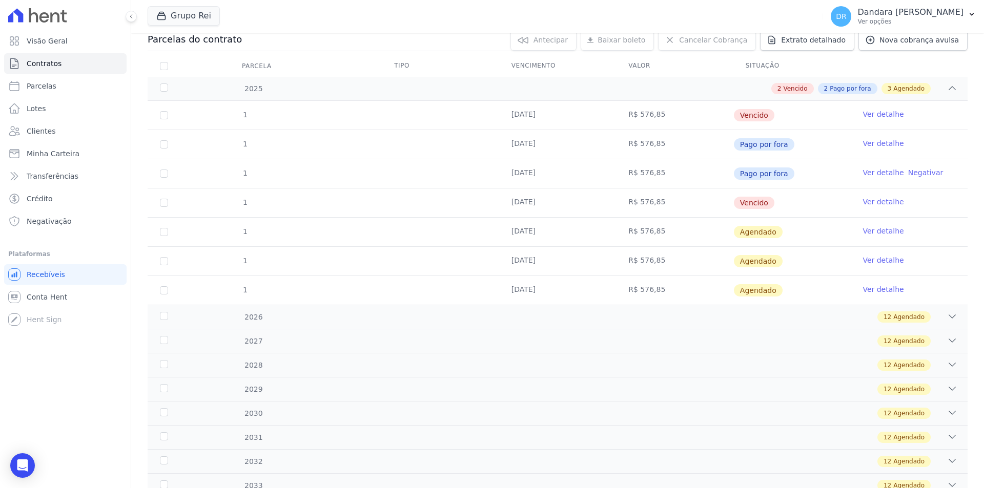
scroll to position [205, 0]
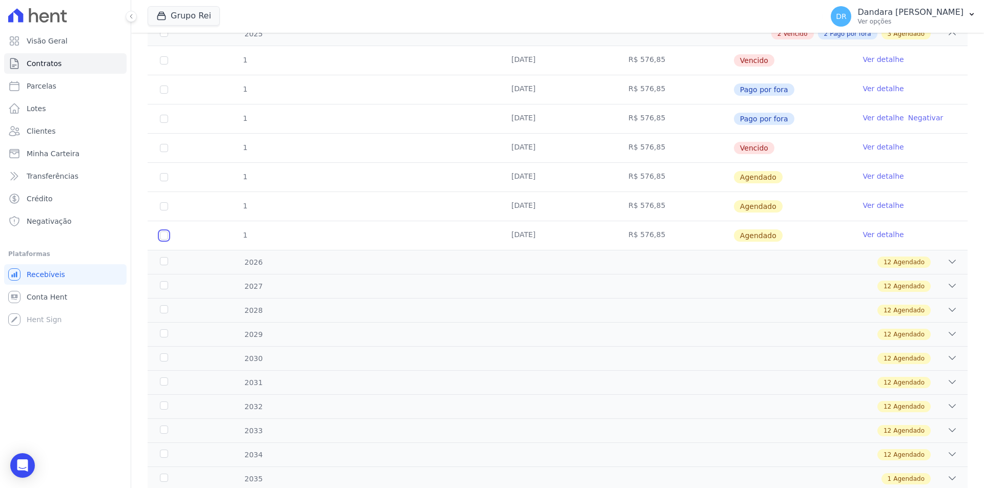
drag, startPoint x: 163, startPoint y: 235, endPoint x: 163, endPoint y: 208, distance: 26.6
click at [163, 230] on td "1" at bounding box center [164, 235] width 33 height 29
click at [163, 208] on input "checkbox" at bounding box center [164, 206] width 8 height 8
checkbox input "true"
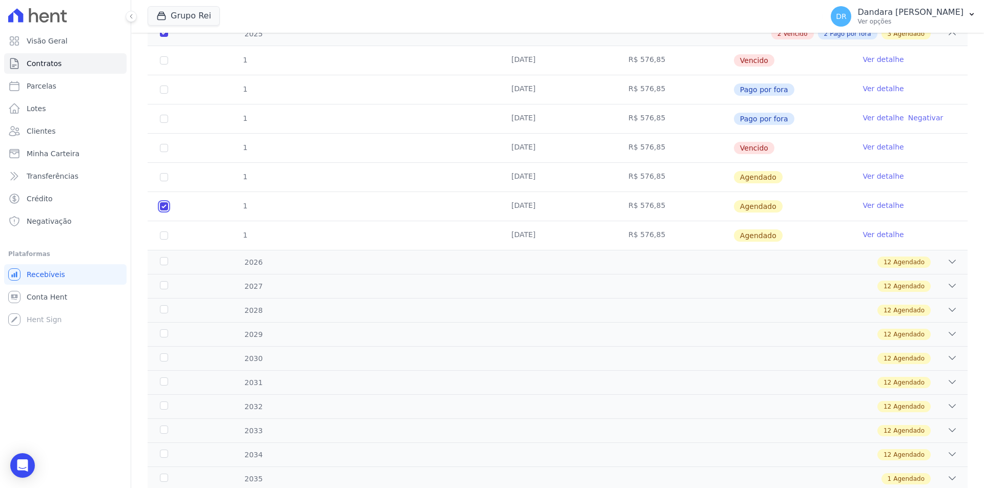
checkbox input "true"
click at [163, 181] on input "checkbox" at bounding box center [164, 177] width 8 height 8
checkbox input "true"
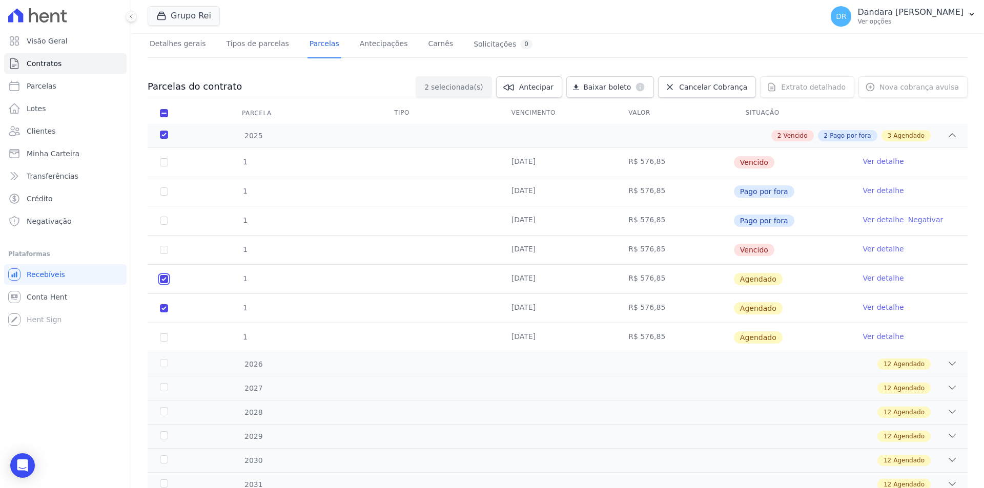
scroll to position [102, 0]
click at [164, 162] on input "checkbox" at bounding box center [164, 163] width 8 height 8
checkbox input "true"
click at [716, 86] on span "Cancelar Cobrança" at bounding box center [713, 87] width 68 height 10
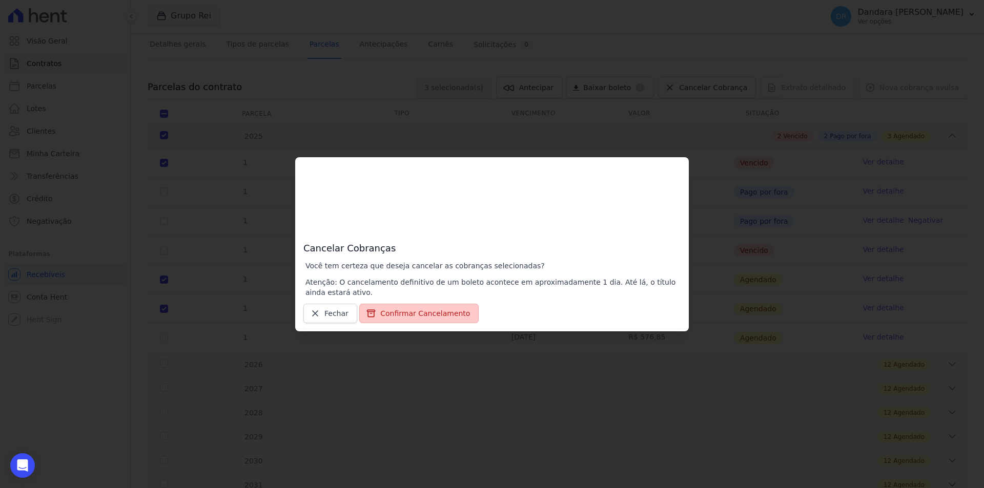
click at [426, 309] on button "Confirmar Cancelamento" at bounding box center [418, 313] width 119 height 19
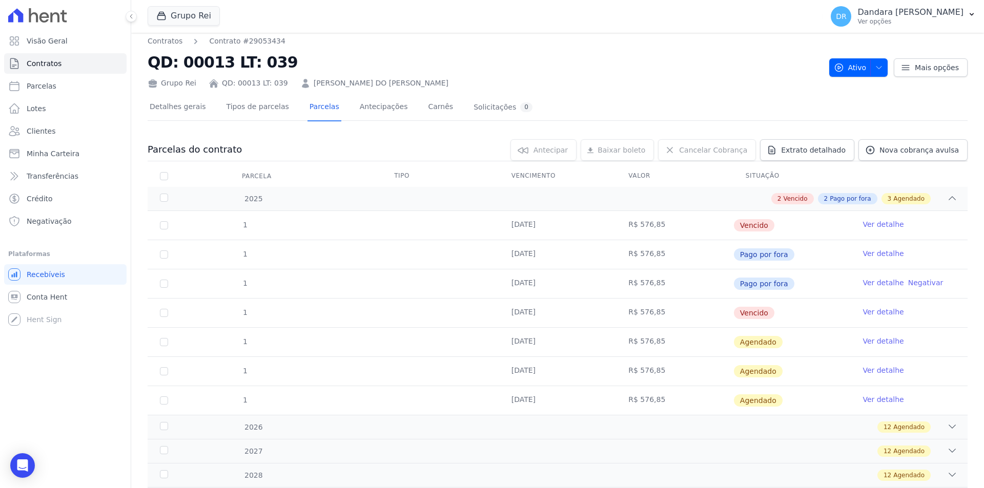
scroll to position [0, 0]
